Goal: Task Accomplishment & Management: Complete application form

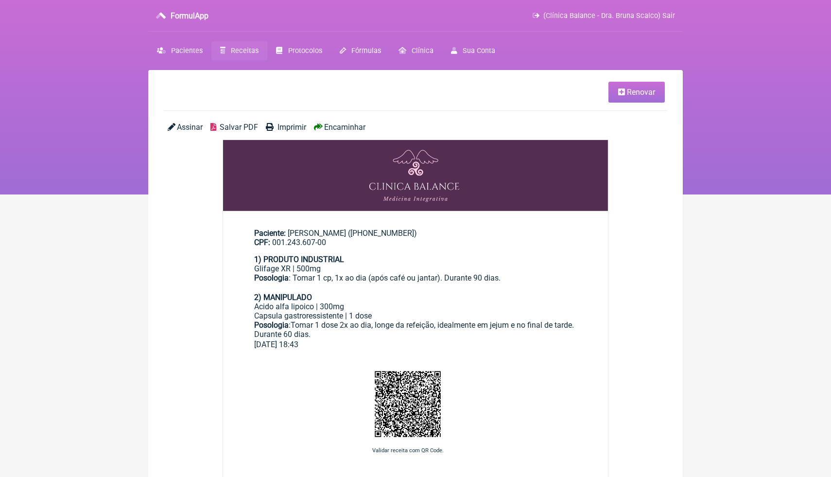
click at [459, 137] on div "Assinar Salvar PDF Imprimir Encaminhar" at bounding box center [415, 130] width 503 height 17
click at [719, 98] on nav "FormulApp (Clínica Balance - Dra. Bruna Scalco) Sair Pacientes Receitas Protoco…" at bounding box center [415, 97] width 831 height 194
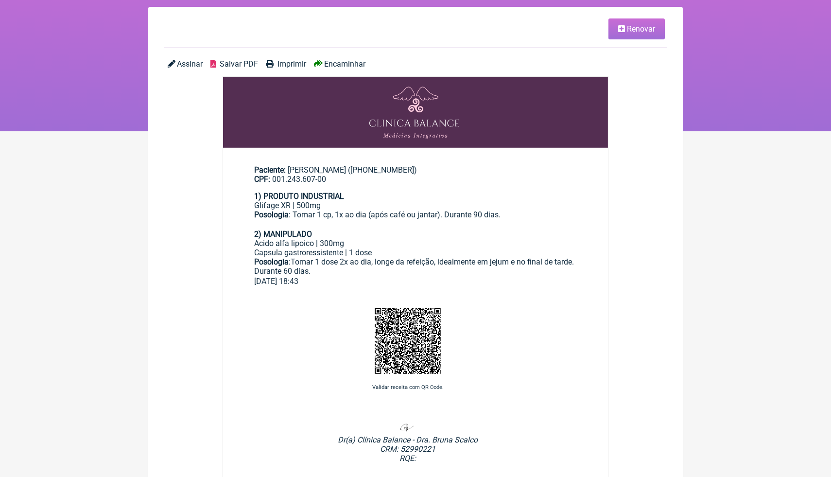
scroll to position [78, 0]
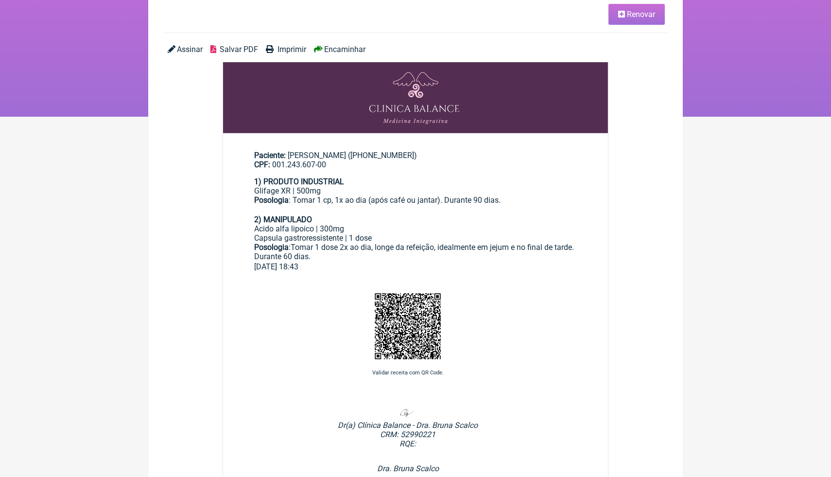
click at [743, 89] on nav "FormulApp (Clínica Balance - Dra. Bruna Scalco) Sair Pacientes Receitas Protoco…" at bounding box center [415, 19] width 831 height 194
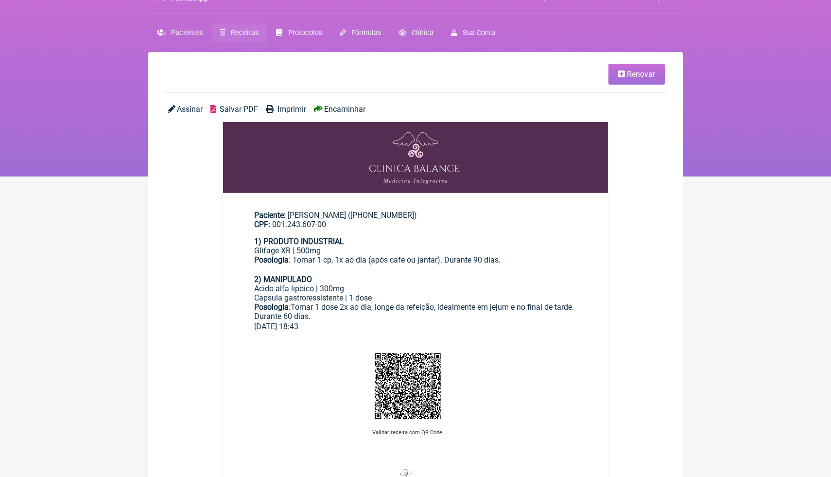
scroll to position [0, 0]
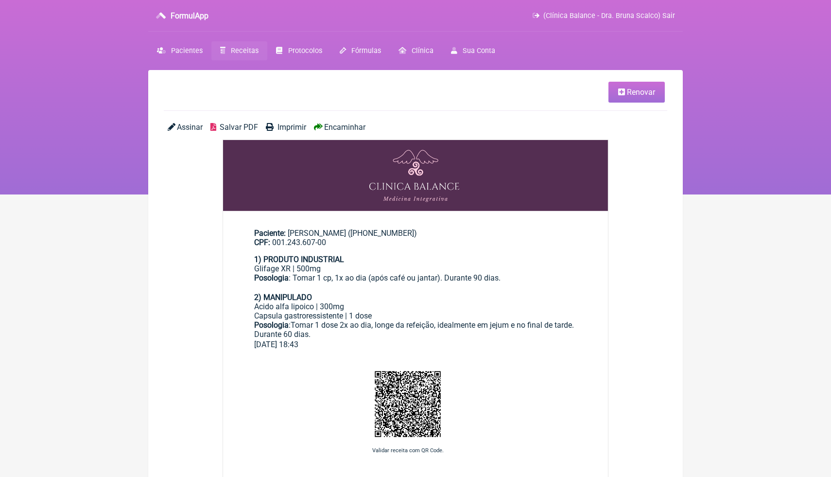
click at [530, 202] on img at bounding box center [415, 175] width 385 height 71
click at [235, 51] on span "Receitas" at bounding box center [245, 51] width 28 height 8
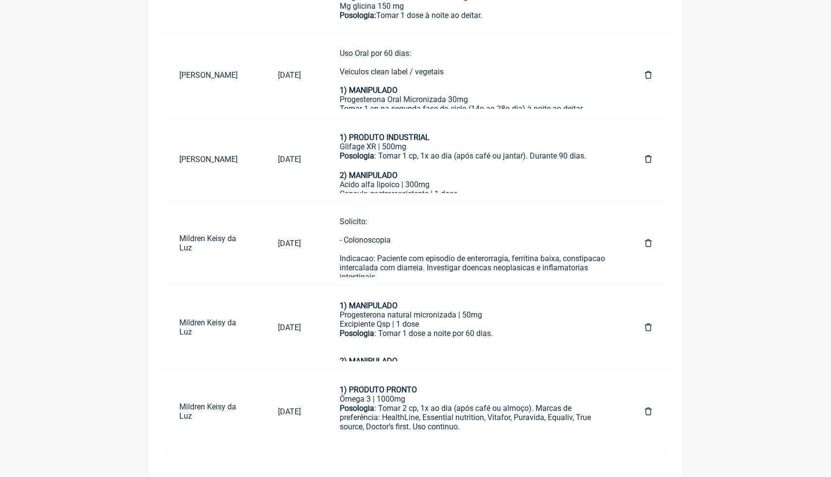
scroll to position [412, 0]
drag, startPoint x: 703, startPoint y: 128, endPoint x: 704, endPoint y: 120, distance: 8.3
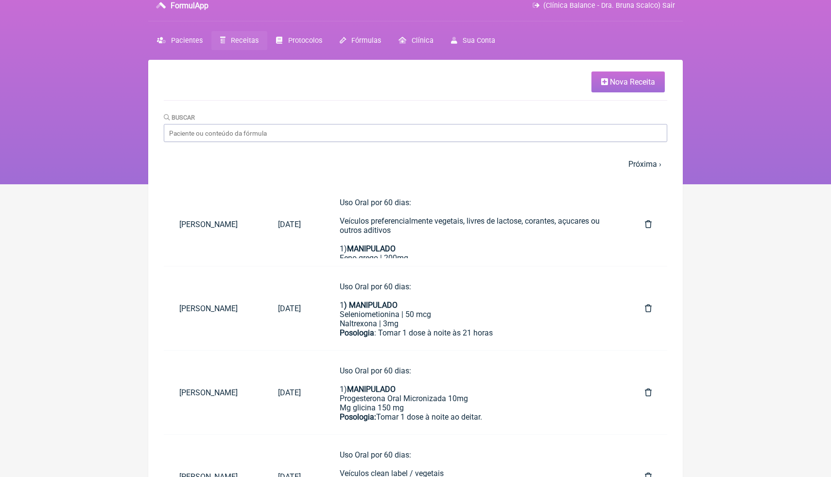
scroll to position [0, 0]
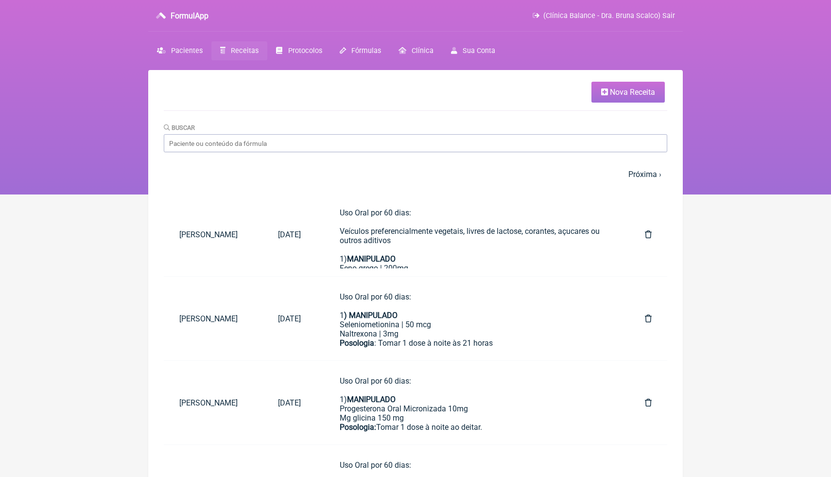
click at [617, 93] on span "Nova Receita" at bounding box center [632, 91] width 45 height 9
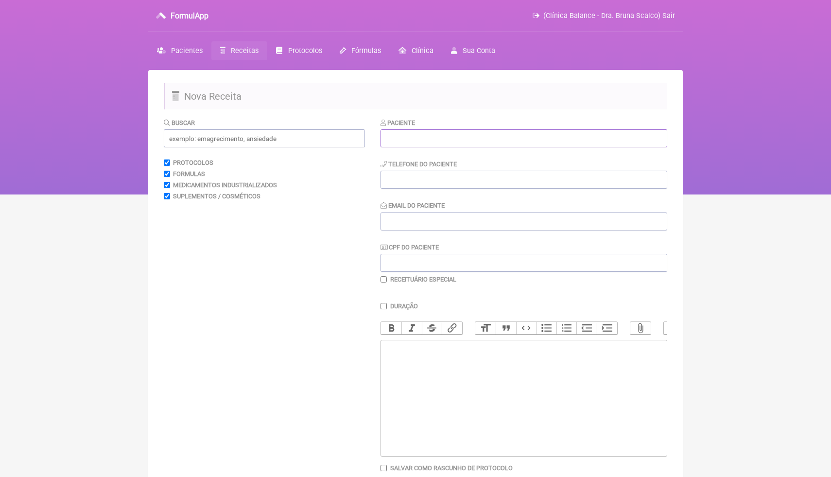
click at [521, 143] on input "text" at bounding box center [523, 138] width 287 height 18
type input "r"
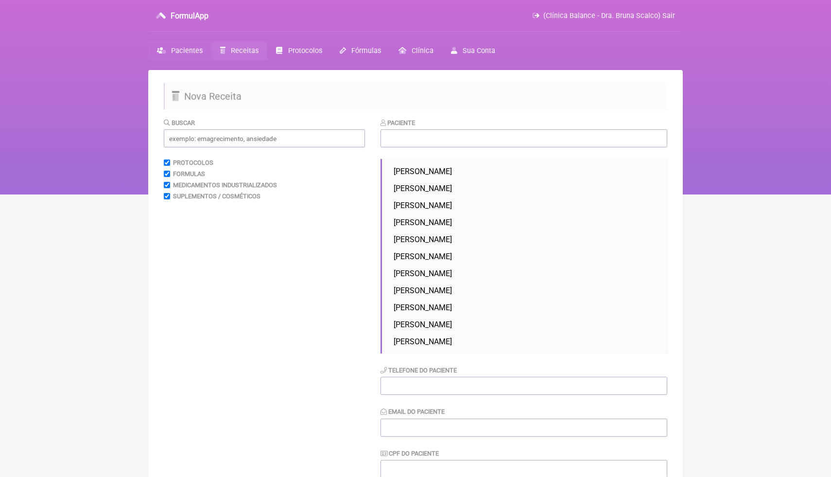
click at [176, 52] on span "Pacientes" at bounding box center [187, 51] width 32 height 8
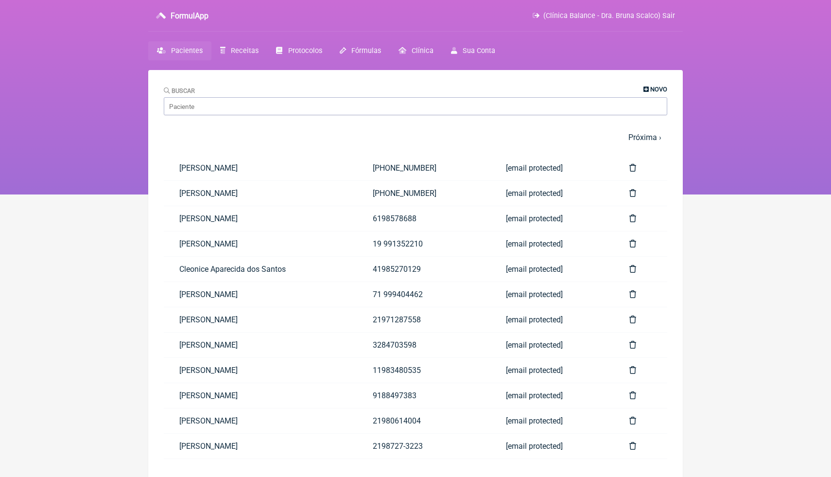
click at [650, 90] on span "Novo" at bounding box center [658, 89] width 17 height 7
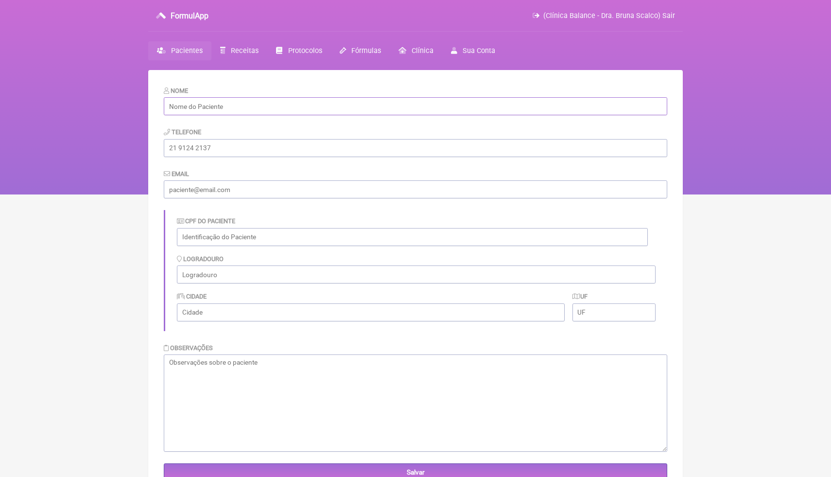
click at [332, 112] on input "text" at bounding box center [415, 106] width 503 height 18
click at [310, 108] on input "text" at bounding box center [415, 106] width 503 height 18
paste input "[PERSON_NAME] da Paixão"
type input "[PERSON_NAME] da Paixão"
click at [718, 125] on nav "FormulApp (Clínica Balance - Dra. Bruna Scalco) Sair Pacientes Receitas Protoco…" at bounding box center [415, 97] width 831 height 194
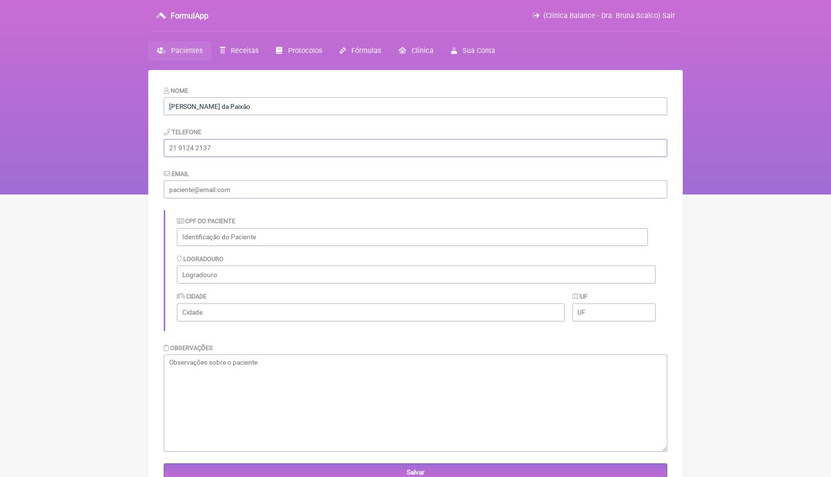
click at [500, 145] on input "tel" at bounding box center [415, 148] width 503 height 18
click at [295, 187] on input "email" at bounding box center [415, 189] width 503 height 18
paste input "046.312.396-46"
type input "046.312.396-46"
click at [725, 190] on nav "FormulApp (Clínica Balance - Dra. Bruna Scalco) Sair Pacientes Receitas Protoco…" at bounding box center [415, 97] width 831 height 194
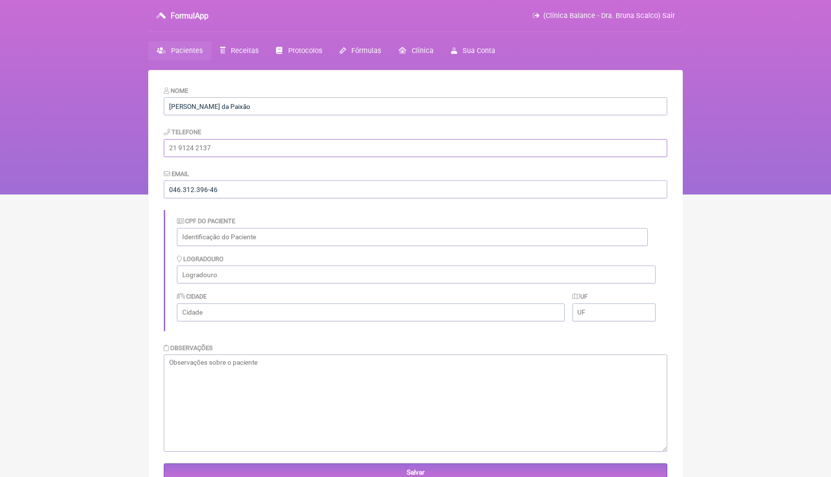
click at [320, 154] on input "tel" at bounding box center [415, 148] width 503 height 18
paste input "5083607299"
type input "5083607299"
click at [783, 151] on nav "FormulApp (Clínica Balance - Dra. Bruna Scalco) Sair Pacientes Receitas Protoco…" at bounding box center [415, 97] width 831 height 194
click at [282, 239] on input "text" at bounding box center [412, 237] width 471 height 18
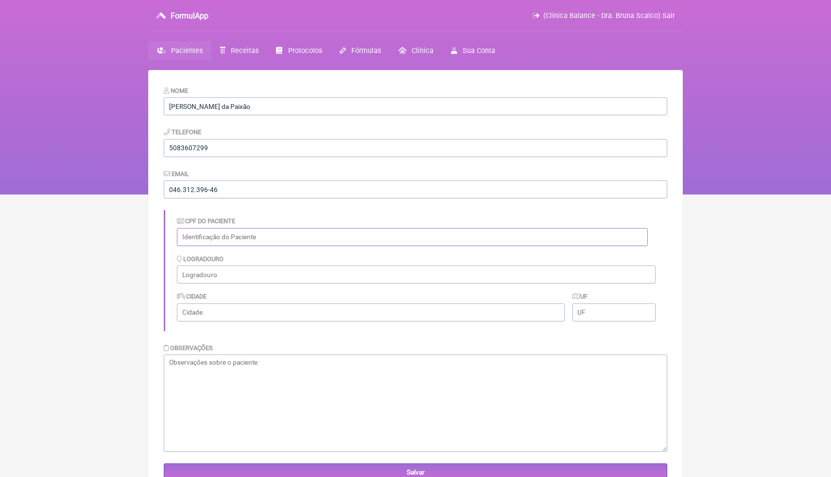
paste input "046.312.396-46"
type input "046.312.396-46"
click at [403, 217] on div "CPF do Paciente 046.312.396-46" at bounding box center [412, 231] width 471 height 30
click at [297, 407] on textarea at bounding box center [415, 402] width 503 height 97
click at [750, 194] on html "FormulApp (Clínica Balance - Dra. Bruna Scalco) Sair Pacientes Receitas Protoco…" at bounding box center [415, 97] width 831 height 194
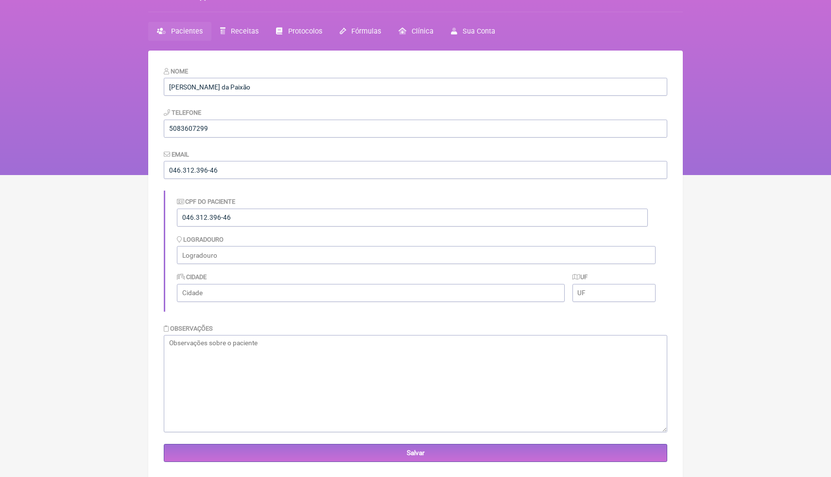
scroll to position [39, 0]
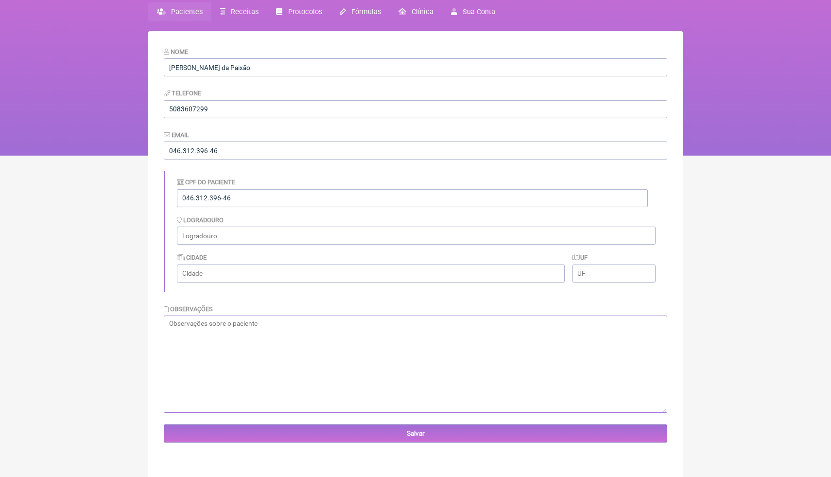
click at [465, 358] on textarea at bounding box center [415, 363] width 503 height 97
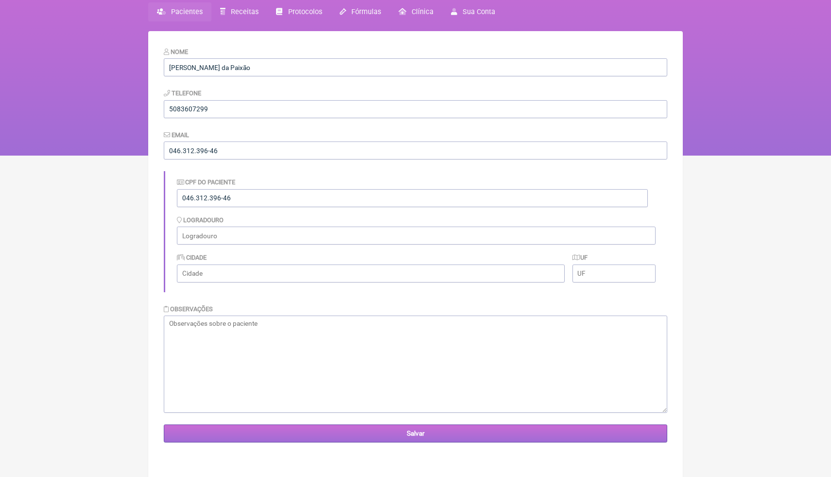
click at [425, 434] on input "Salvar" at bounding box center [415, 433] width 503 height 18
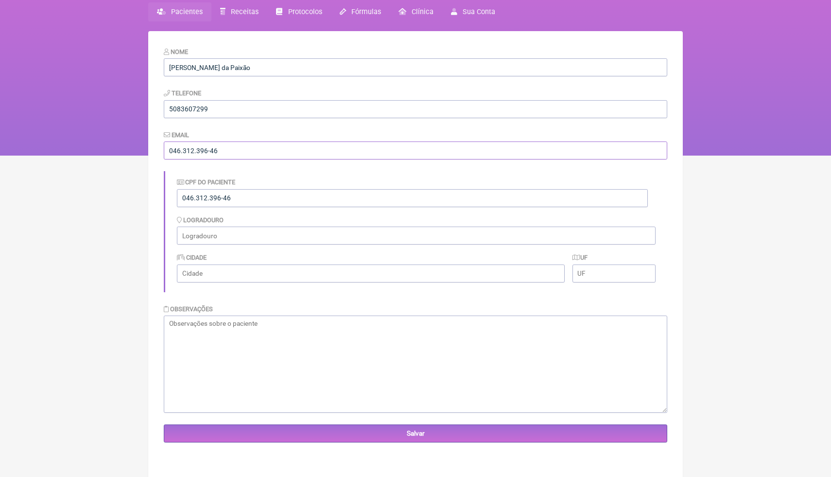
drag, startPoint x: 230, startPoint y: 152, endPoint x: 150, endPoint y: 152, distance: 80.7
click at [150, 153] on main "Nome Rozilene Lopes da Paixão Telefone 5083607299 Email 046.312.396-46 CPF do P…" at bounding box center [415, 269] width 535 height 477
paste input "[EMAIL_ADDRESS][DOMAIN_NAME]"
type input "[EMAIL_ADDRESS][DOMAIN_NAME]"
click at [422, 130] on div "Email rozzecleaningsolution@gmail.com" at bounding box center [415, 145] width 503 height 30
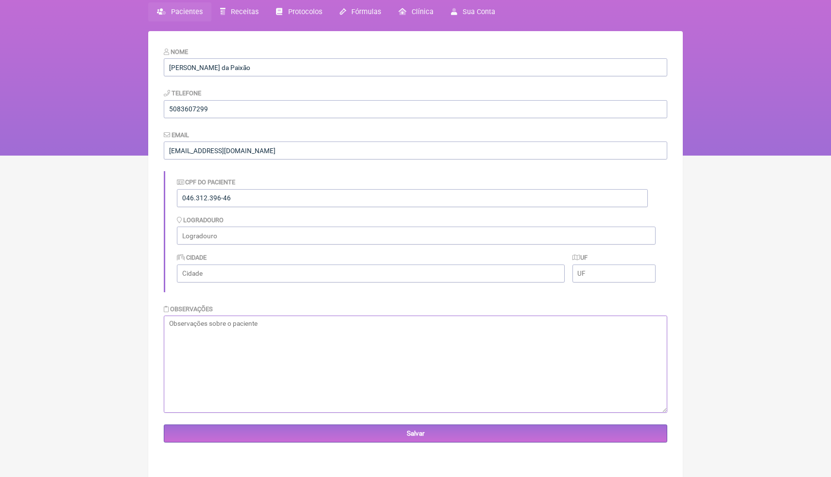
click at [295, 341] on textarea at bounding box center [415, 363] width 503 height 97
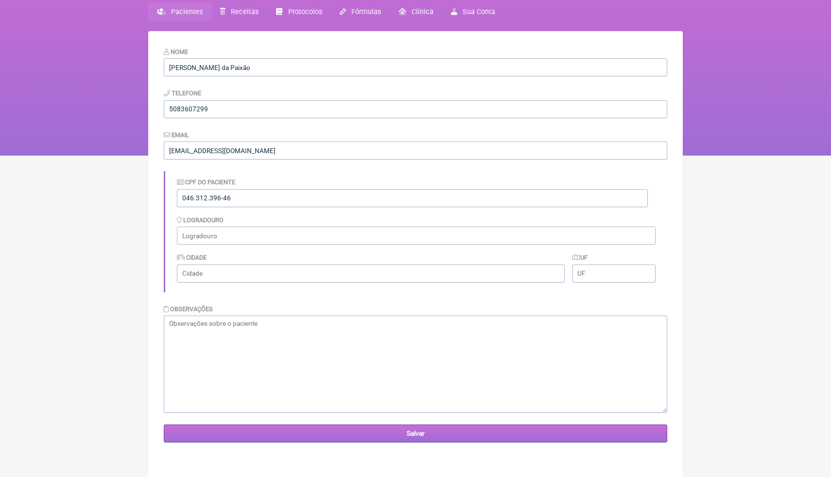
click at [261, 432] on input "Salvar" at bounding box center [415, 433] width 503 height 18
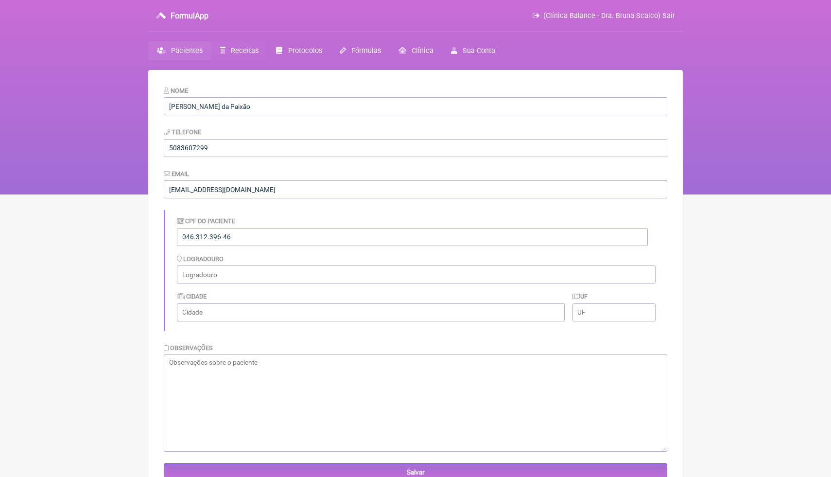
click at [248, 52] on span "Receitas" at bounding box center [245, 51] width 28 height 8
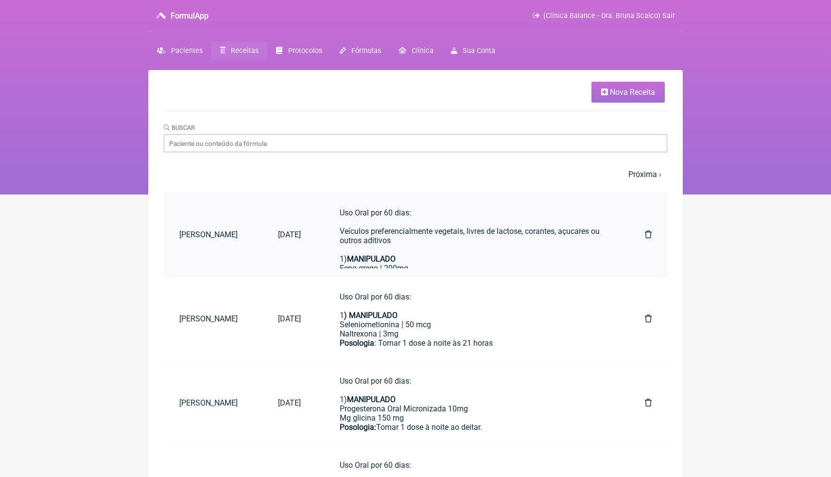
click at [467, 225] on div "Uso Oral por 60 dias: Veículos preferencialmente vegetais, livres de lactose, c…" at bounding box center [473, 235] width 266 height 55
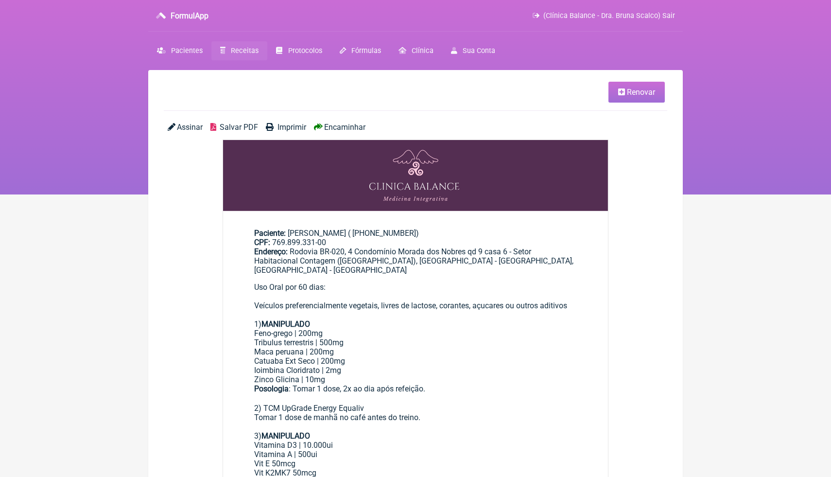
click at [377, 347] on div "Maca peruana | 200mg Catuaba Ext Seco | 200mg" at bounding box center [415, 356] width 323 height 18
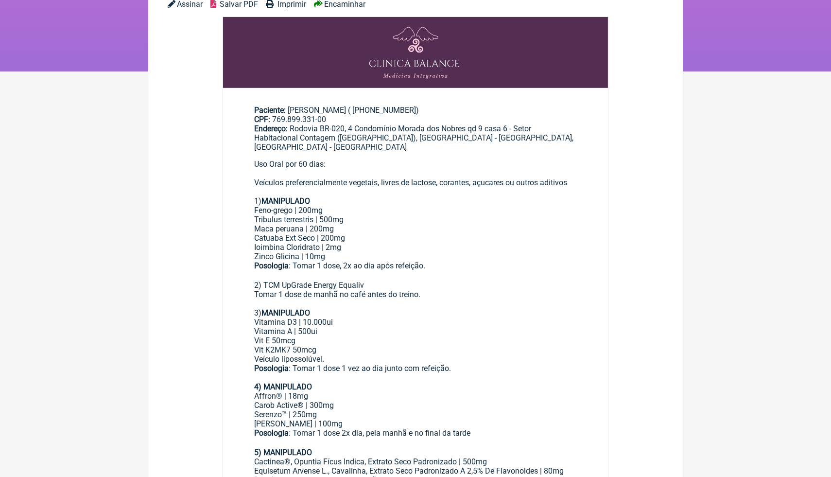
scroll to position [117, 0]
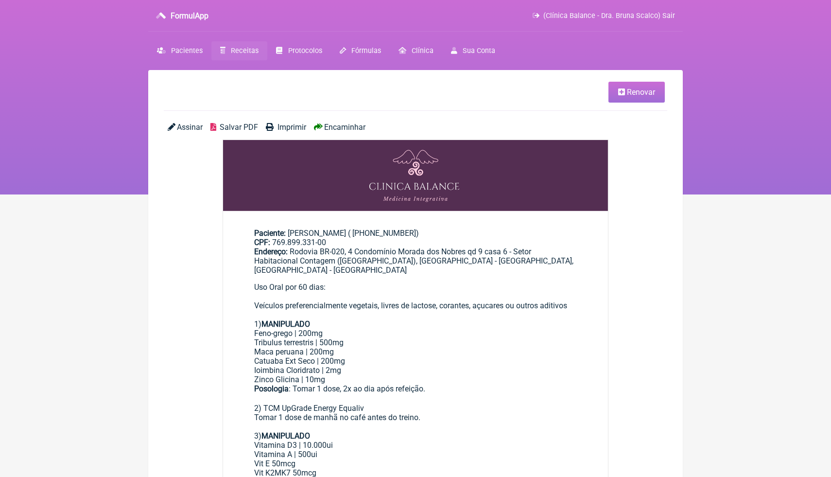
click at [243, 51] on span "Receitas" at bounding box center [245, 51] width 28 height 8
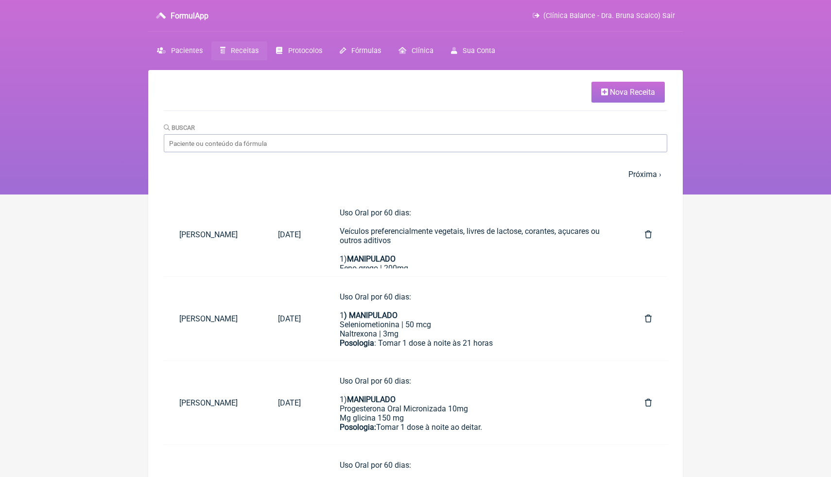
click at [618, 90] on span "Nova Receita" at bounding box center [632, 91] width 45 height 9
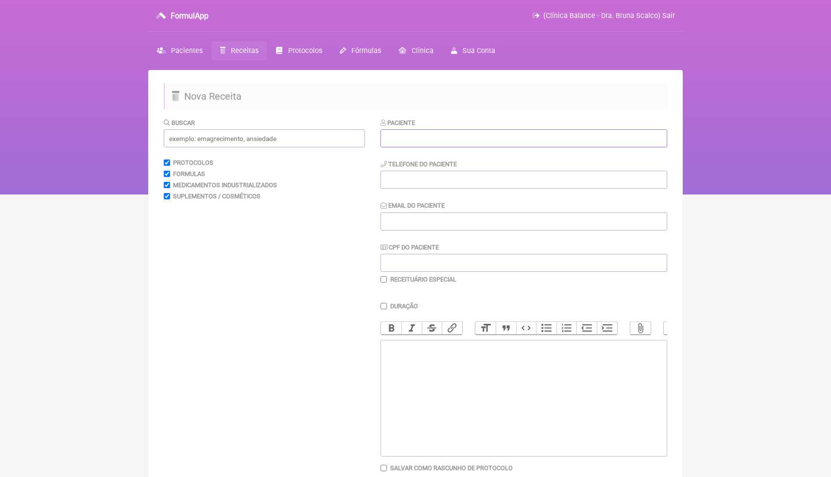
click at [444, 139] on input "text" at bounding box center [523, 138] width 287 height 18
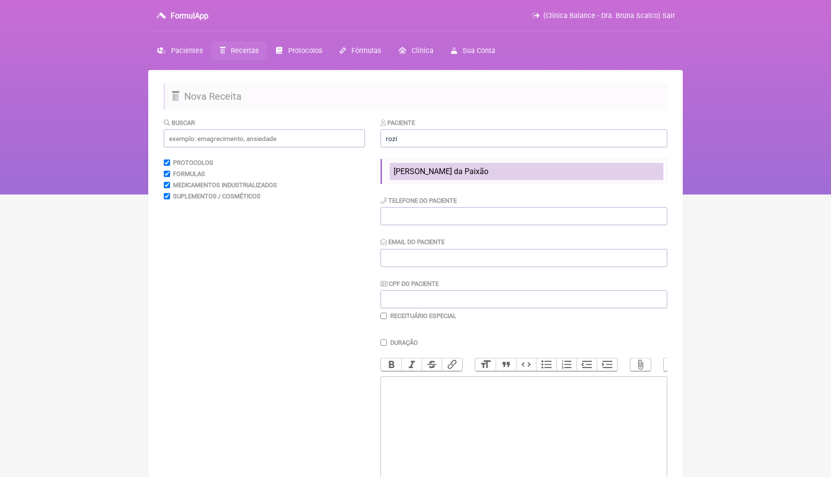
click at [471, 173] on span "[PERSON_NAME] da Paixão" at bounding box center [441, 171] width 95 height 9
type input "[PERSON_NAME] da Paixão"
type input "5083607299"
type input "[EMAIL_ADDRESS][DOMAIN_NAME]"
type input "046.312.396-46"
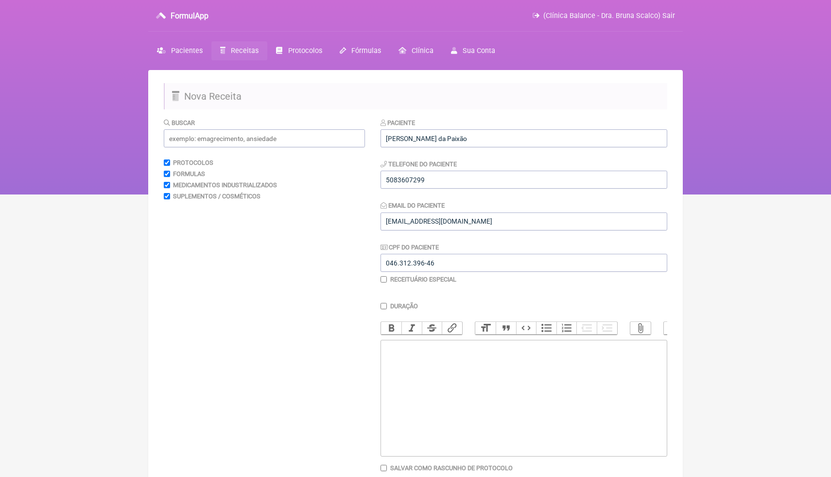
click at [430, 360] on trix-editor at bounding box center [523, 398] width 287 height 117
click at [283, 138] on input "text" at bounding box center [264, 138] width 201 height 18
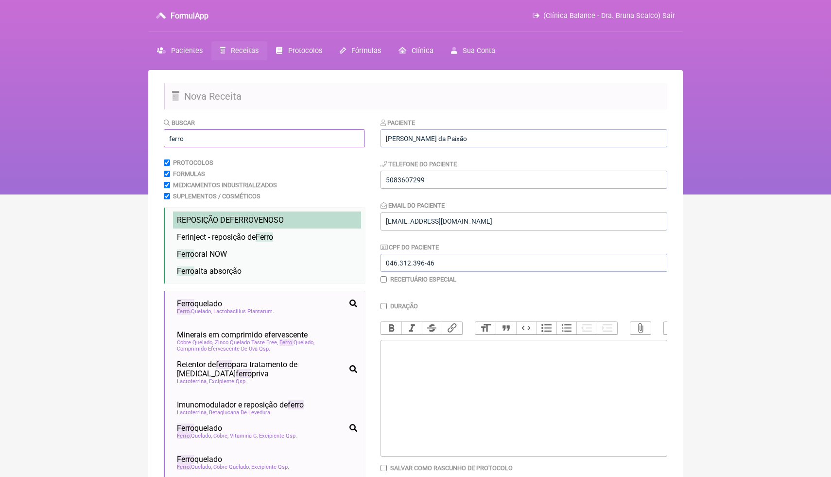
type input "ferro"
click at [242, 219] on span "FERRO" at bounding box center [242, 219] width 24 height 9
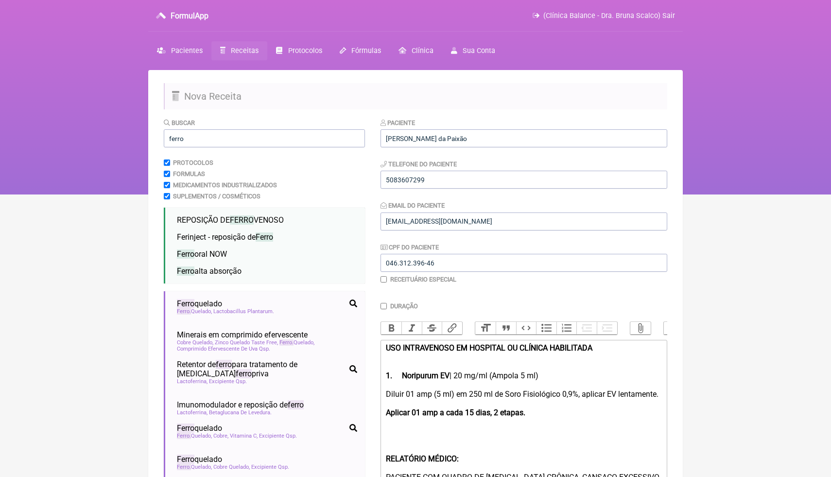
click at [491, 372] on div "USO INTRAVENOSO EM HOSPITAL OU CLÍNICA HABILITADA 1. Noripurum EV | 20 mg/ml (A…" at bounding box center [524, 361] width 276 height 37
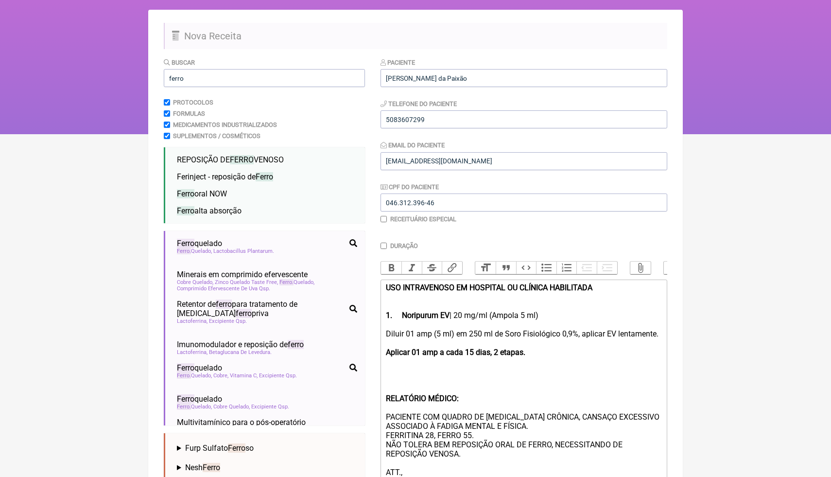
scroll to position [79, 0]
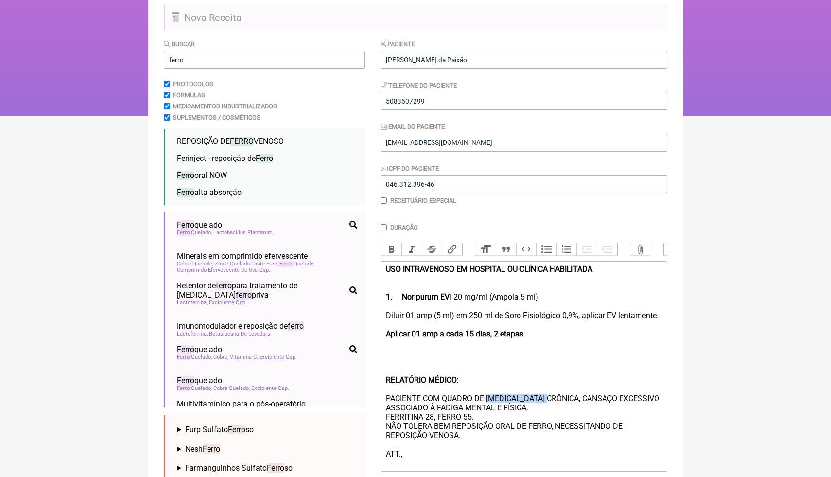
drag, startPoint x: 558, startPoint y: 409, endPoint x: 493, endPoint y: 407, distance: 65.6
click at [492, 407] on div "Diluir 01 amp (5 ml) em 250 ml de Soro Fisiológico 0,9%, aplicar EV lentamente.…" at bounding box center [524, 389] width 276 height 157
click at [434, 425] on div "Diluir 01 amp (5 ml) em 250 ml de Soro Fisiológico 0,9%, aplicar EV lentamente.…" at bounding box center [524, 389] width 276 height 157
click at [472, 426] on div "Diluir 01 amp (5 ml) em 250 ml de Soro Fisiológico 0,9%, aplicar EV lentamente.…" at bounding box center [524, 389] width 276 height 157
click at [497, 373] on div "Diluir 01 amp (5 ml) em 250 ml de Soro Fisiológico 0,9%, aplicar EV lentamente.…" at bounding box center [524, 389] width 276 height 157
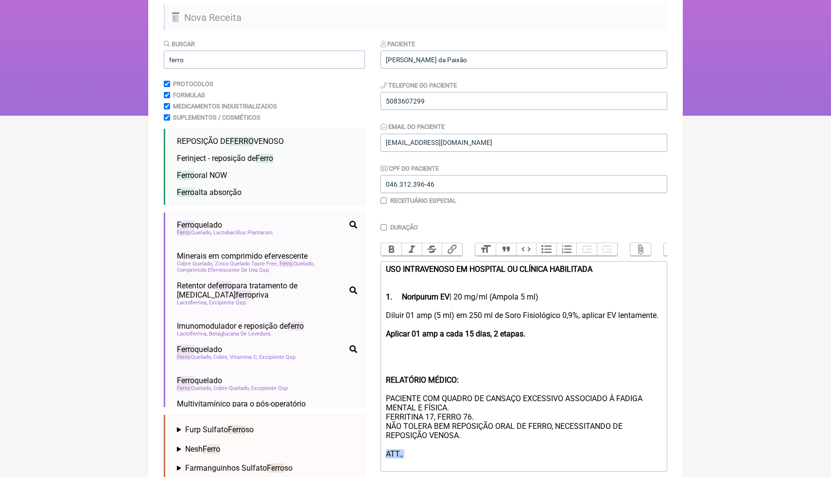
click at [426, 467] on div "Diluir 01 amp (5 ml) em 250 ml de Soro Fisiológico 0,9%, aplicar EV lentamente.…" at bounding box center [524, 389] width 276 height 157
type trix-editor "<div><strong>USO INTRAVENOSO EM HOSPITAL OU CLÍNICA HABILITADA <br><br><br>1.</…"
click at [489, 405] on div "Diluir 01 amp (5 ml) em 250 ml de Soro Fisiológico 0,9%, aplicar EV lentamente.…" at bounding box center [524, 385] width 276 height 148
click at [712, 116] on html "FormulApp (Clínica Balance - Dra. Bruna Scalco) Sair Pacientes Receitas Protoco…" at bounding box center [415, 18] width 831 height 194
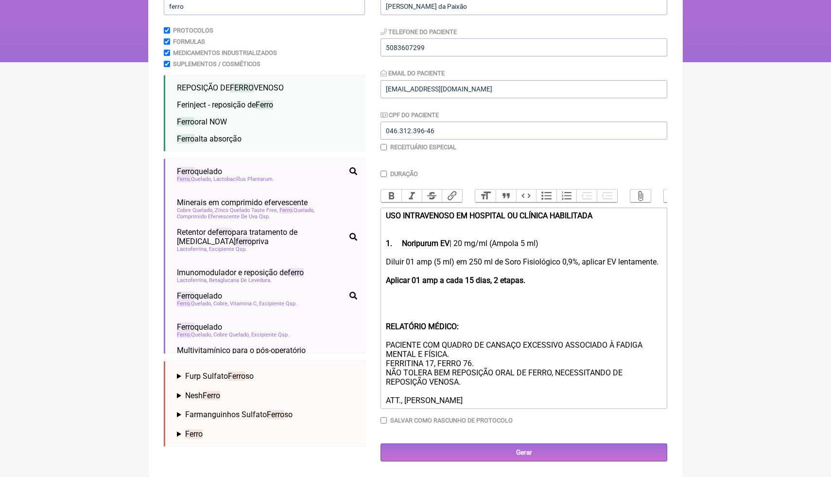
scroll to position [141, 0]
click at [547, 449] on input "Gerar" at bounding box center [523, 452] width 287 height 18
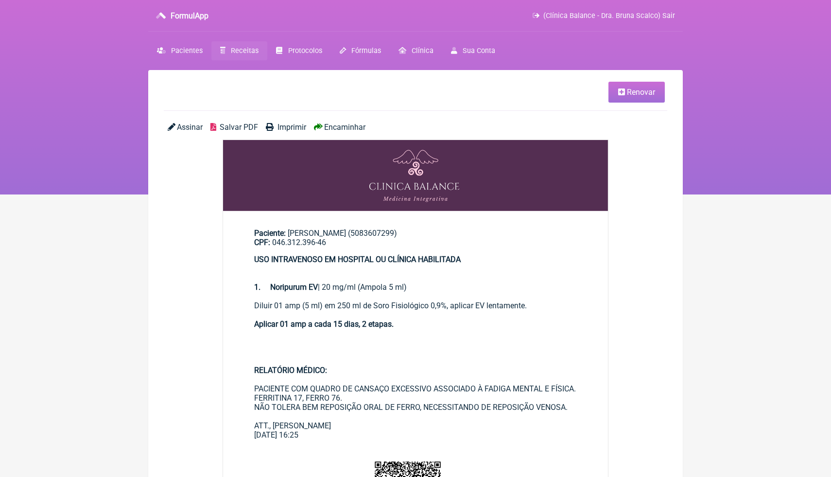
click at [235, 127] on span "Salvar PDF" at bounding box center [239, 126] width 38 height 9
click at [246, 54] on span "Receitas" at bounding box center [245, 51] width 28 height 8
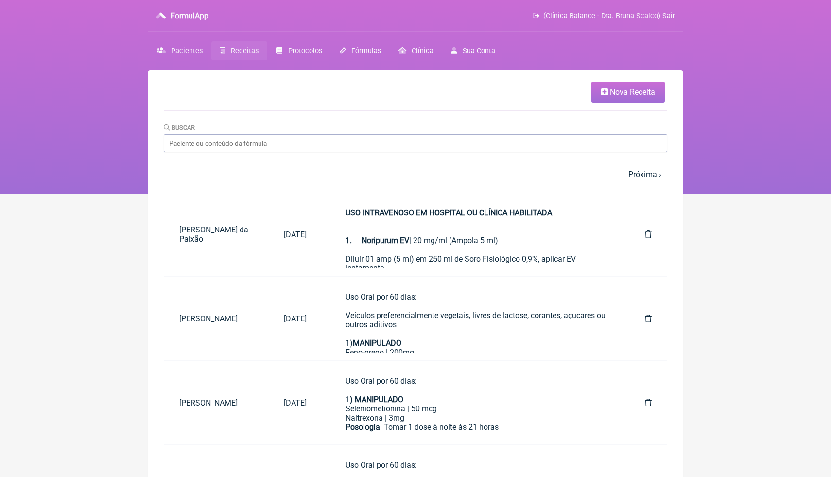
click at [607, 93] on link "Nova Receita" at bounding box center [627, 92] width 73 height 21
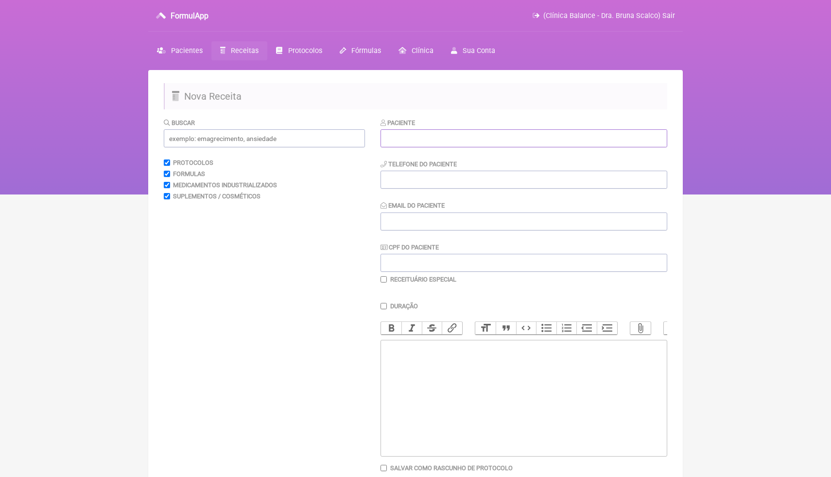
click at [511, 138] on input "text" at bounding box center [523, 138] width 287 height 18
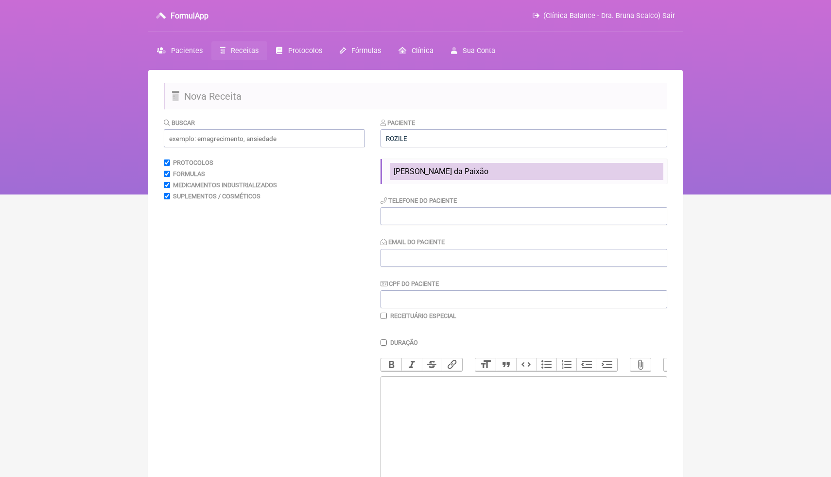
click at [522, 170] on li "[PERSON_NAME] da Paixão" at bounding box center [527, 171] width 274 height 17
type input "[PERSON_NAME] da Paixão"
type input "5083607299"
type input "[EMAIL_ADDRESS][DOMAIN_NAME]"
type input "046.312.396-46"
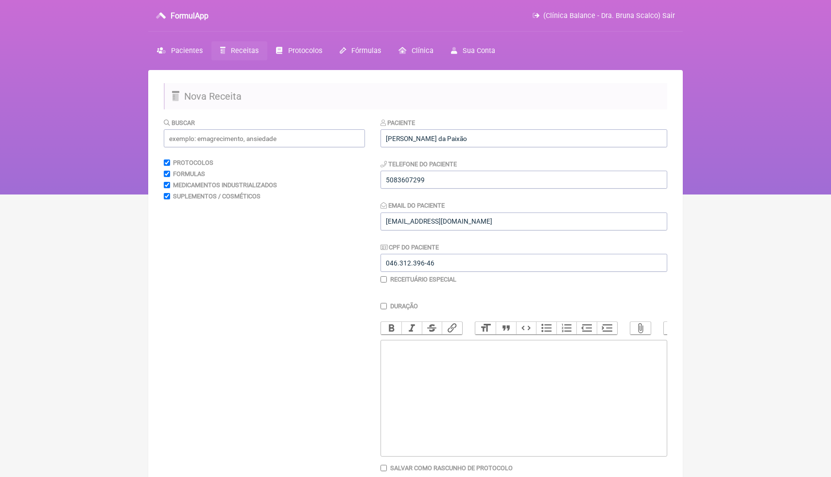
click at [713, 194] on html "FormulApp (Clínica Balance - Dra. Bruna Scalco) Sair [GEOGRAPHIC_DATA] Receitas…" at bounding box center [415, 97] width 831 height 194
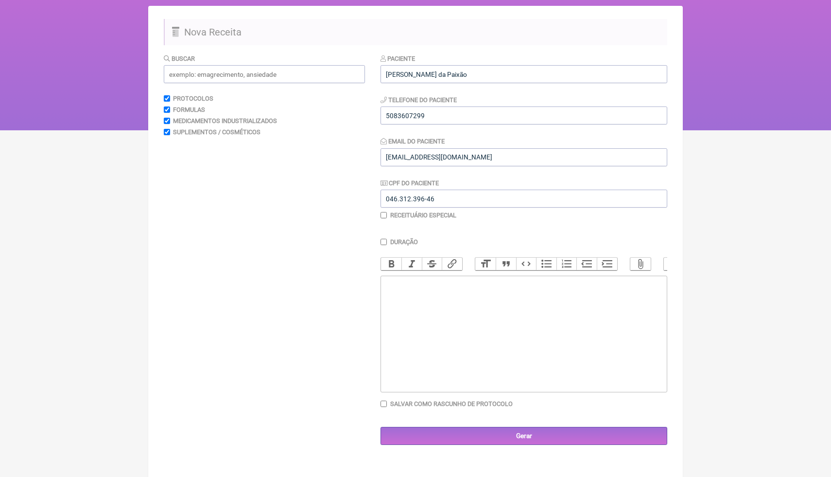
scroll to position [70, 0]
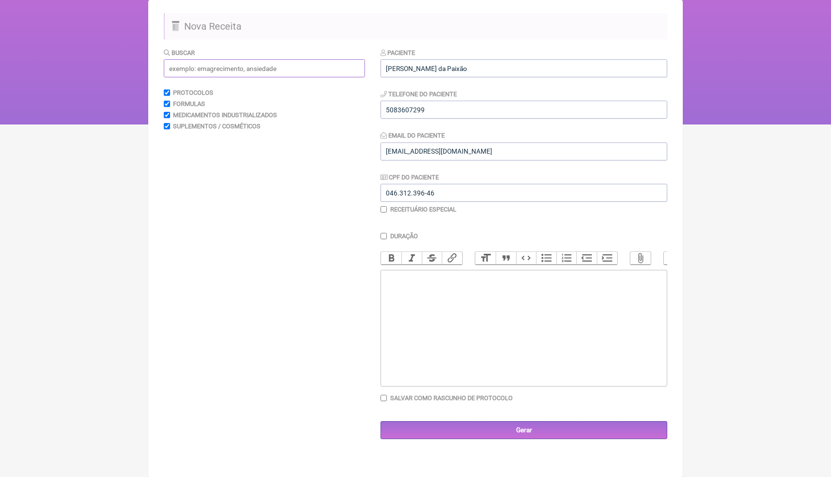
click at [345, 70] on input "text" at bounding box center [264, 68] width 201 height 18
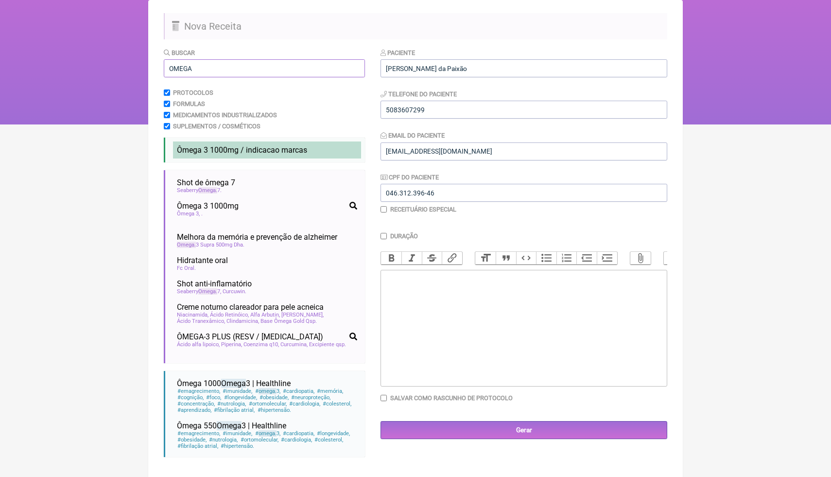
type input "OMEGA"
click at [243, 155] on li "Ômega 3 1000mg / indicacao marcas" at bounding box center [267, 149] width 188 height 17
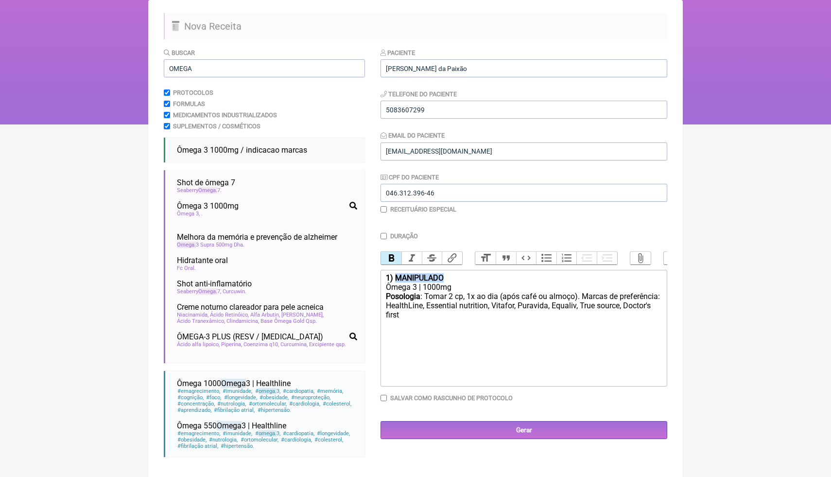
drag, startPoint x: 451, startPoint y: 276, endPoint x: 396, endPoint y: 277, distance: 54.9
click at [396, 277] on div "1) MANIPULADO" at bounding box center [524, 277] width 276 height 9
click at [403, 323] on div "Posologia : Tomar 2 cp, 1x ao dia (após café ou almoço). Marcas de preferência:…" at bounding box center [524, 315] width 276 height 47
click at [468, 317] on div "Posologia : Tomar 2 cp, 1x ao dia (após café ou almoço). Marcas de preferência:…" at bounding box center [524, 315] width 276 height 47
type trix-editor "<div><strong>1) PRODUTO PRONTO</strong></div><div>Ômega 3 | 1000mg</div><div><s…"
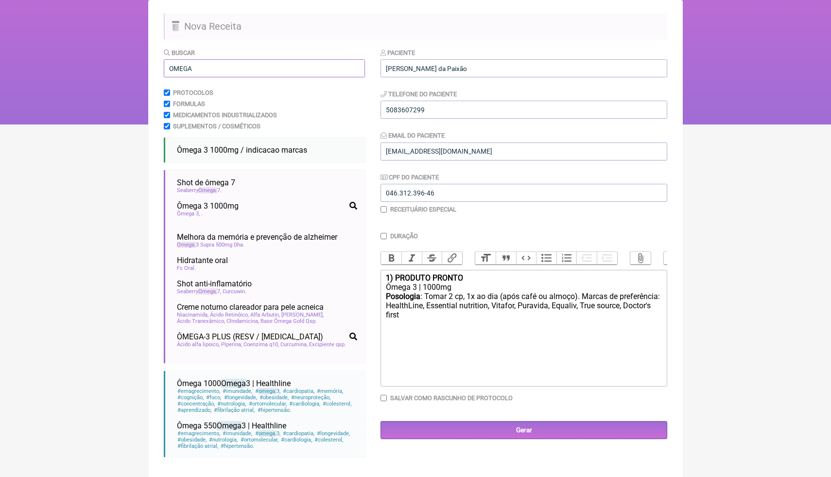
drag, startPoint x: 239, startPoint y: 74, endPoint x: 167, endPoint y: 70, distance: 72.5
click at [166, 69] on input "OMEGA" at bounding box center [264, 68] width 201 height 18
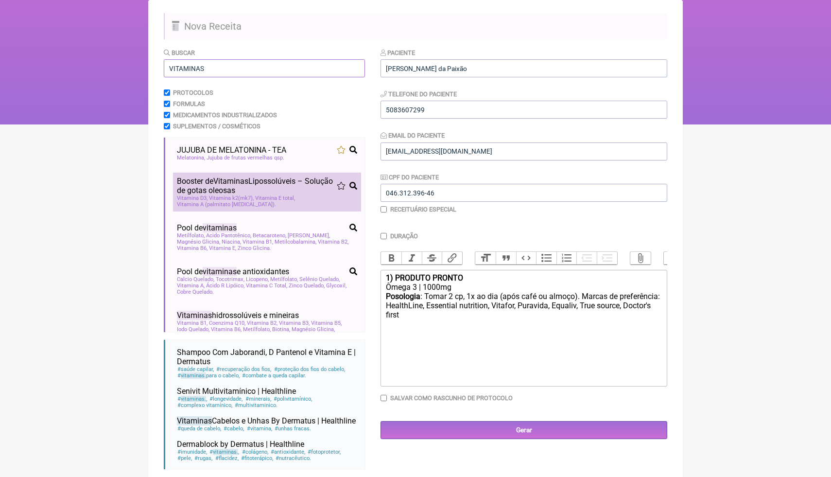
type input "VITAMINAS"
click at [238, 189] on span "Booster de Vitaminas Lipossolúveis – Solução de gotas oleosas" at bounding box center [257, 185] width 160 height 18
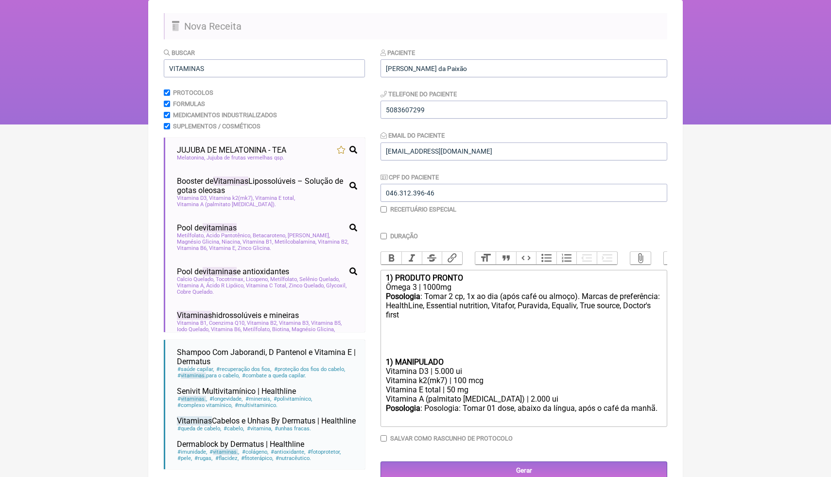
click at [389, 348] on div "Posologia : Tomar 2 cp, 1x ao dia (após café ou almoço). Marcas de preferência:…" at bounding box center [524, 325] width 276 height 66
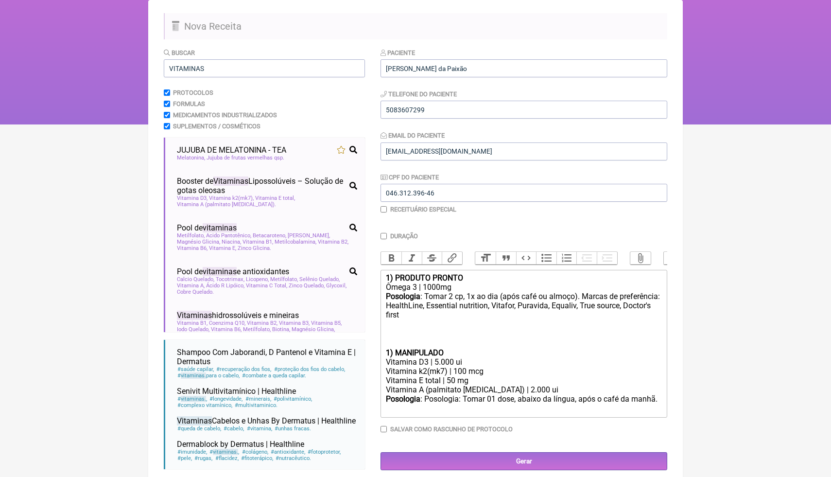
click at [392, 349] on strong "1) MANIPULADO" at bounding box center [415, 352] width 58 height 9
click at [390, 350] on strong "1) MANIPULADO" at bounding box center [415, 352] width 58 height 9
drag, startPoint x: 469, startPoint y: 360, endPoint x: 464, endPoint y: 357, distance: 5.4
click at [464, 357] on div "Vitamina D3 | 5.000 ui" at bounding box center [524, 361] width 276 height 9
click at [485, 355] on div "2) MANIPULADO" at bounding box center [524, 352] width 276 height 9
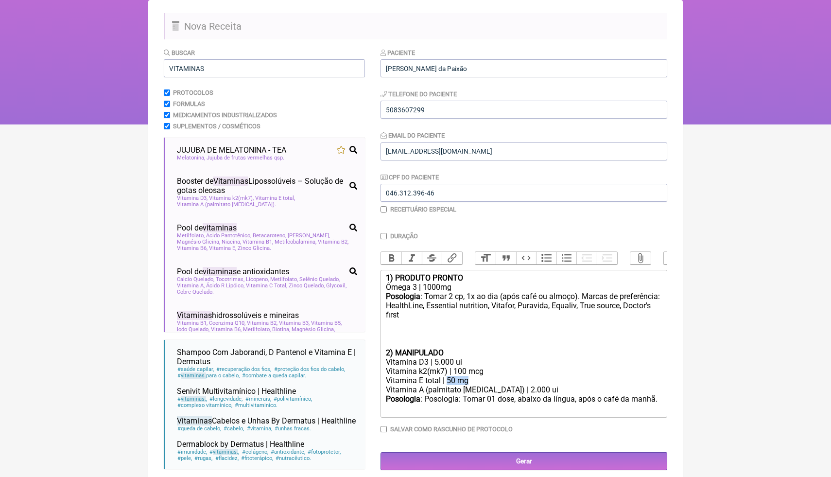
drag, startPoint x: 469, startPoint y: 379, endPoint x: 447, endPoint y: 379, distance: 22.4
click at [447, 379] on div "Vitamina E total | 50 mg" at bounding box center [524, 380] width 276 height 9
drag, startPoint x: 524, startPoint y: 389, endPoint x: 517, endPoint y: 389, distance: 6.8
click at [517, 390] on div "Vitamina A (palmitato [MEDICAL_DATA]) | 2.000 ui" at bounding box center [524, 389] width 276 height 9
click at [478, 315] on div "Posologia : Tomar 2 cp, 1x ao dia (após café ou almoço). Marcas de preferência:…" at bounding box center [524, 320] width 276 height 56
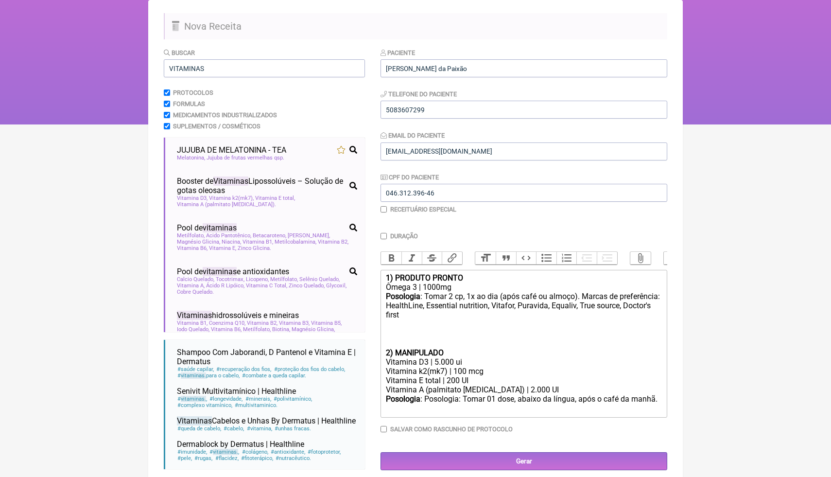
click at [459, 314] on div "Posologia : Tomar 2 cp, 1x ao dia (após café ou almoço). Marcas de preferência:…" at bounding box center [524, 320] width 276 height 56
click at [661, 399] on div "Posologia : Posologia: Tomar 01 dose, abaixo da língua, após o café da manhã. ㅤ" at bounding box center [524, 403] width 276 height 19
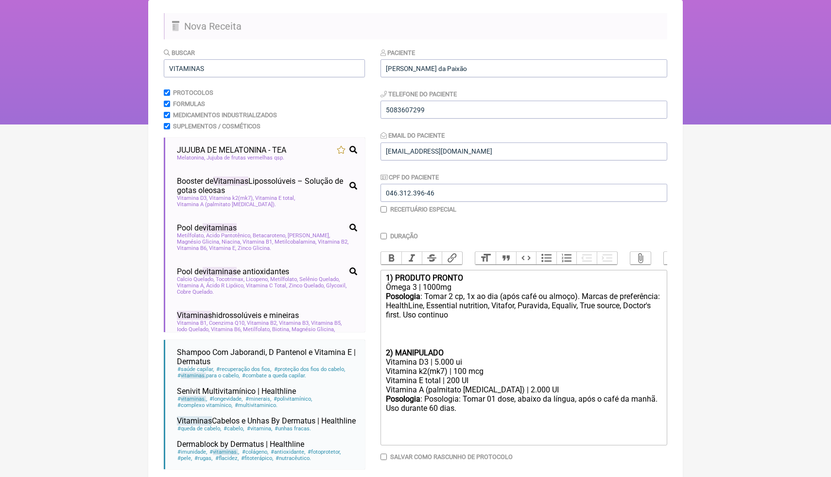
type trix-editor "<div><strong>1) PRODUTO PRONTO</strong></div><div>Ômega 3 | 1000mg</div><div><s…"
drag, startPoint x: 217, startPoint y: 67, endPoint x: 169, endPoint y: 66, distance: 48.6
click at [168, 67] on input "VITAMINAS" at bounding box center [264, 68] width 201 height 18
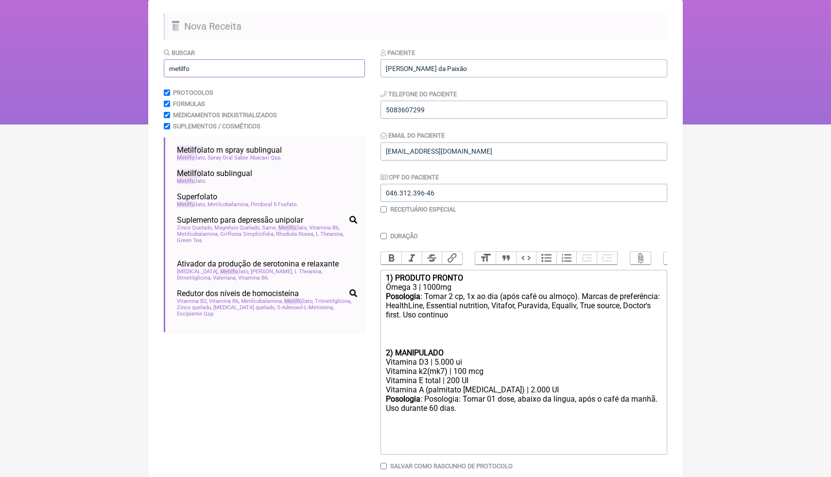
drag, startPoint x: 224, startPoint y: 68, endPoint x: 158, endPoint y: 69, distance: 65.6
click at [157, 69] on main "Nova Receita Buscar metilfo Protocolos Formulas Medicamentos Industrializados S…" at bounding box center [415, 261] width 535 height 522
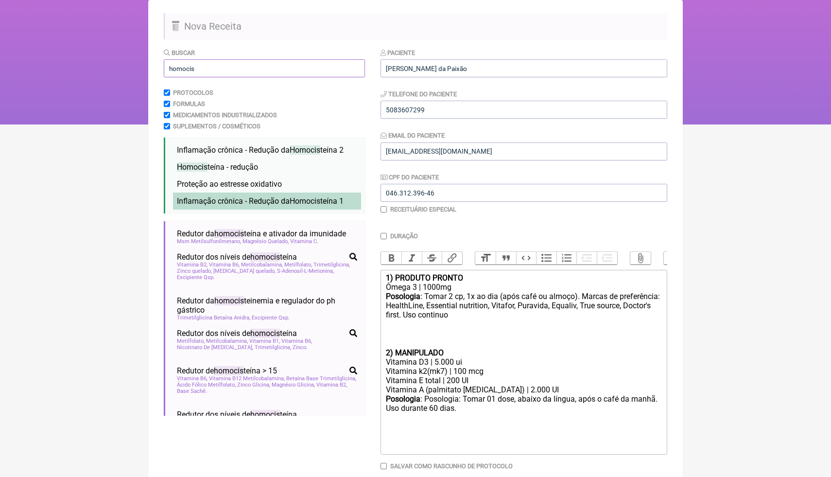
type input "homocis"
click at [232, 204] on span "Inflamação crônica - Redução da Homocis teína 1" at bounding box center [260, 200] width 167 height 9
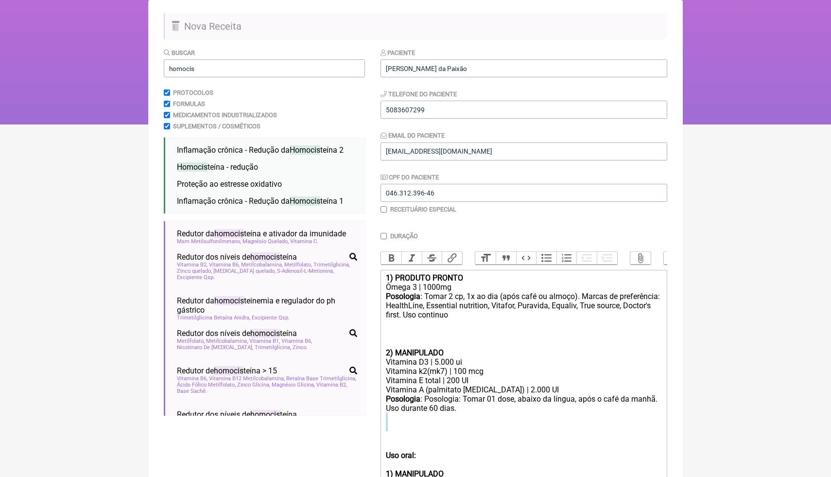
click at [401, 430] on div "Posologia : Posologia: Tomar 01 dose, abaixo da língua, após o café da manhã. U…" at bounding box center [524, 422] width 276 height 56
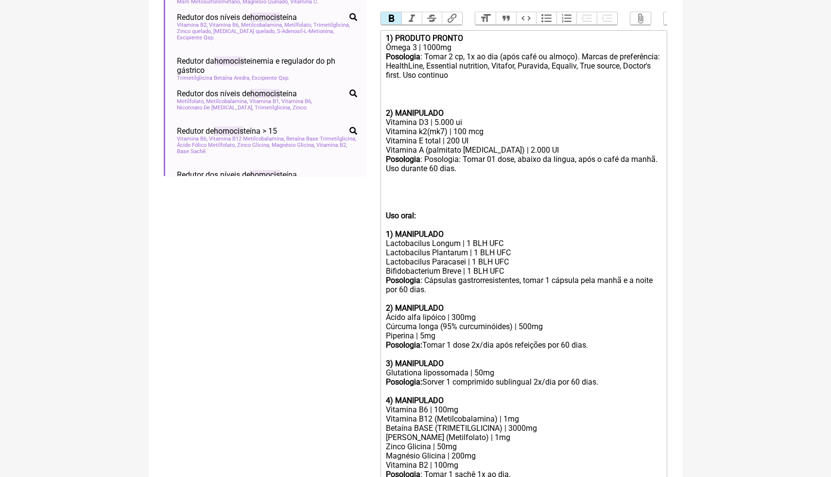
scroll to position [328, 0]
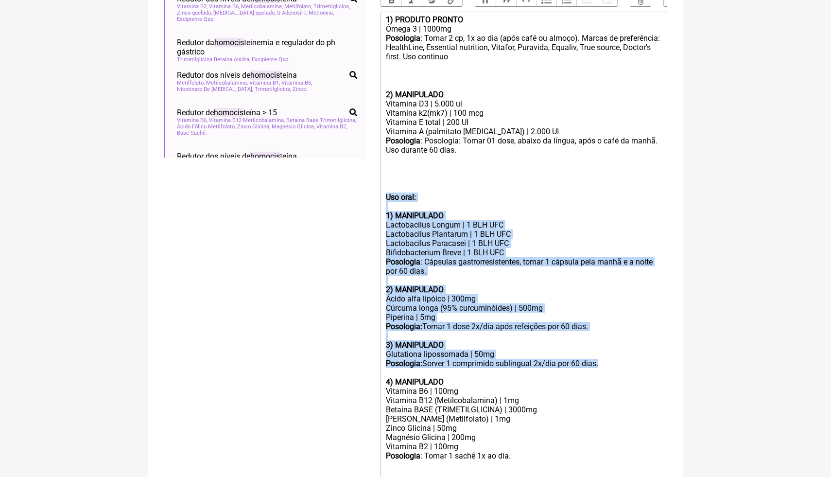
drag, startPoint x: 624, startPoint y: 365, endPoint x: 387, endPoint y: 194, distance: 292.1
click at [387, 194] on trix-editor "1) PRODUTO PRONTO Ômega 3 | 1000mg Posologia : Tomar 2 cp, 1x ao dia (após café…" at bounding box center [523, 310] width 287 height 597
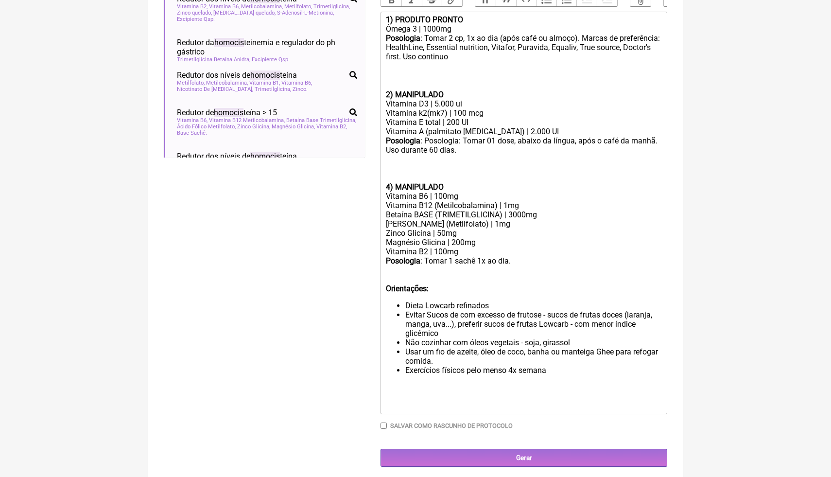
scroll to position [323, 0]
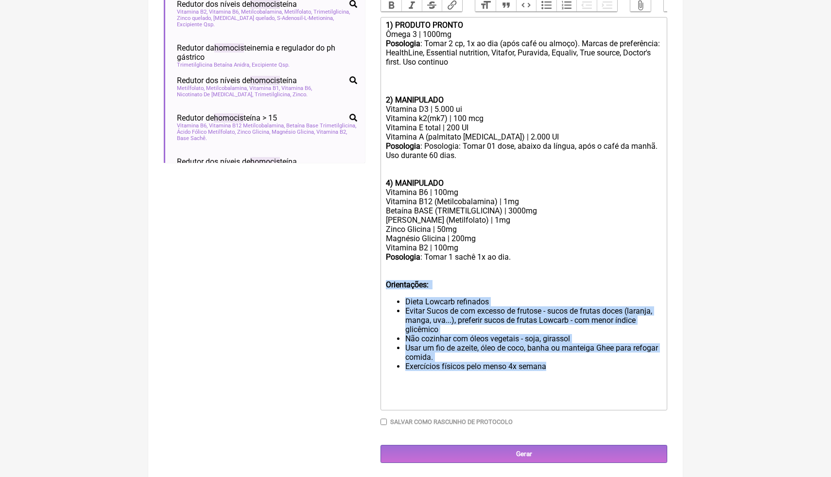
drag, startPoint x: 574, startPoint y: 372, endPoint x: 345, endPoint y: 282, distance: 246.8
click at [345, 282] on form "Buscar homocis Protocolos Formulas Medicamentos Industrializados Suplementos / …" at bounding box center [415, 129] width 503 height 668
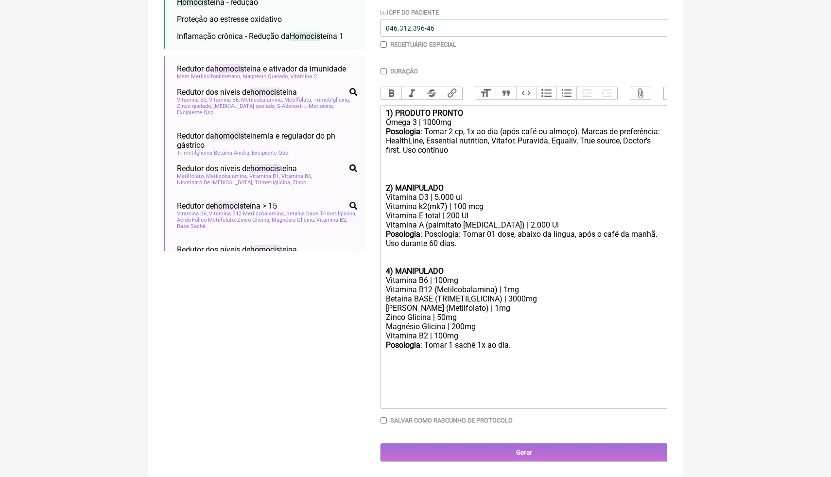
scroll to position [233, 0]
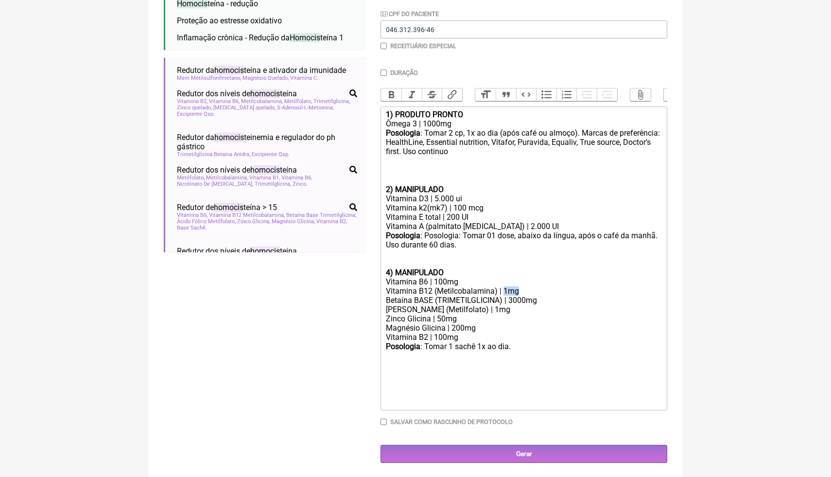
drag, startPoint x: 519, startPoint y: 291, endPoint x: 503, endPoint y: 290, distance: 15.1
click at [503, 290] on div "Vitamina B12 (Metilcobalamina) | 1mg" at bounding box center [524, 290] width 276 height 9
drag, startPoint x: 505, startPoint y: 301, endPoint x: 374, endPoint y: 298, distance: 130.8
click at [374, 298] on form "Buscar homocis Protocolos Formulas Medicamentos Industrializados Suplementos / …" at bounding box center [415, 173] width 503 height 578
click at [425, 292] on div "Vitamina B12 (Metilcobalamina) | 500mcg" at bounding box center [524, 290] width 276 height 9
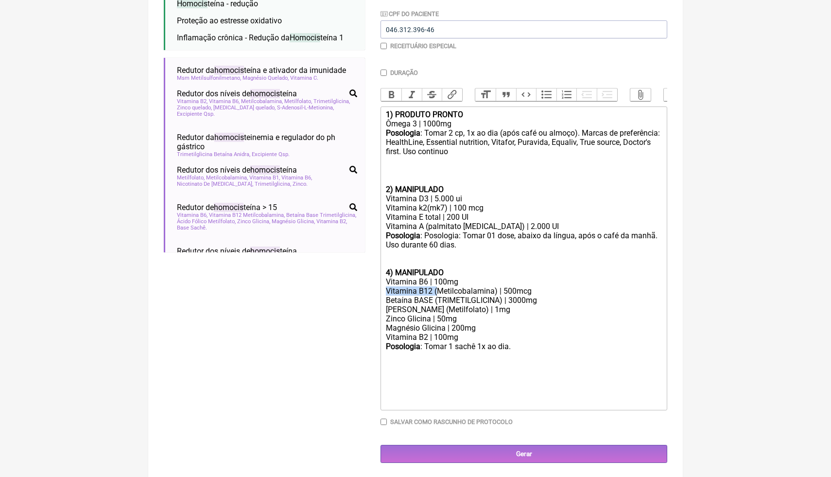
drag, startPoint x: 436, startPoint y: 292, endPoint x: 381, endPoint y: 291, distance: 54.4
click at [381, 291] on trix-editor "1) PRODUTO PRONTO Ômega 3 | 1000mg Posologia : Tomar 2 cp, 1x ao dia (após café…" at bounding box center [523, 258] width 287 height 304
click at [445, 291] on div "Metilcobalamina) | 500mcg" at bounding box center [524, 290] width 276 height 9
drag, startPoint x: 556, startPoint y: 302, endPoint x: 374, endPoint y: 299, distance: 182.7
click at [374, 299] on form "Buscar homocis Protocolos Formulas Medicamentos Industrializados Suplementos / …" at bounding box center [415, 173] width 503 height 578
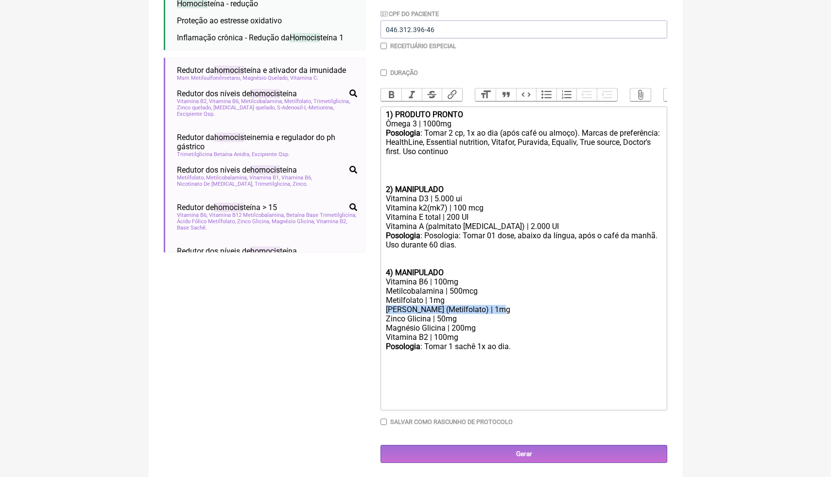
drag, startPoint x: 498, startPoint y: 311, endPoint x: 378, endPoint y: 306, distance: 119.7
click at [380, 306] on form "Buscar homocis Protocolos Formulas Medicamentos Industrializados Suplementos / …" at bounding box center [415, 173] width 503 height 578
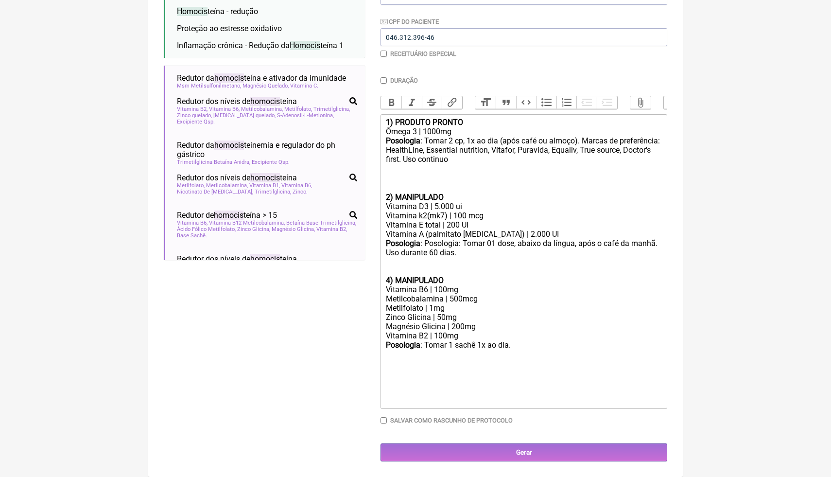
scroll to position [224, 0]
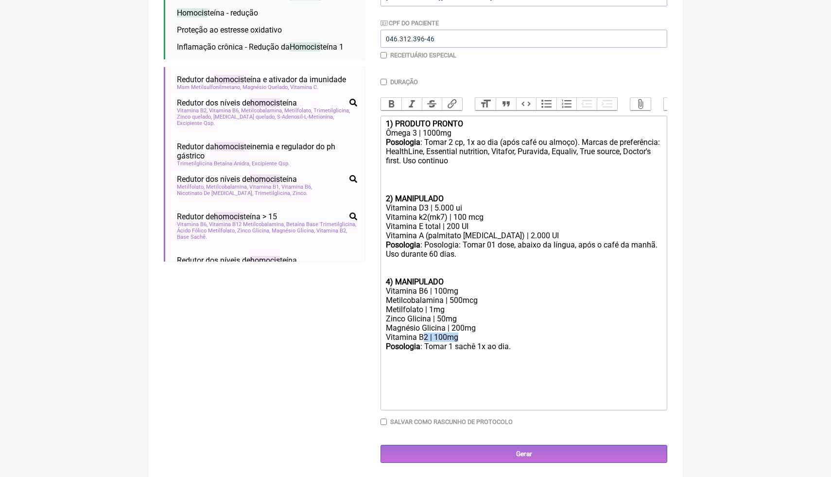
drag, startPoint x: 467, startPoint y: 338, endPoint x: 424, endPoint y: 332, distance: 44.2
click at [424, 332] on div "Vitamina B2 | 100mg" at bounding box center [524, 336] width 276 height 9
click at [405, 329] on div "Magnésio Glicina | 200mg" at bounding box center [524, 327] width 276 height 9
drag, startPoint x: 472, startPoint y: 337, endPoint x: 376, endPoint y: 328, distance: 96.2
click at [376, 328] on form "Buscar homocis Protocolos Formulas Medicamentos Industrializados Suplementos / …" at bounding box center [415, 178] width 503 height 569
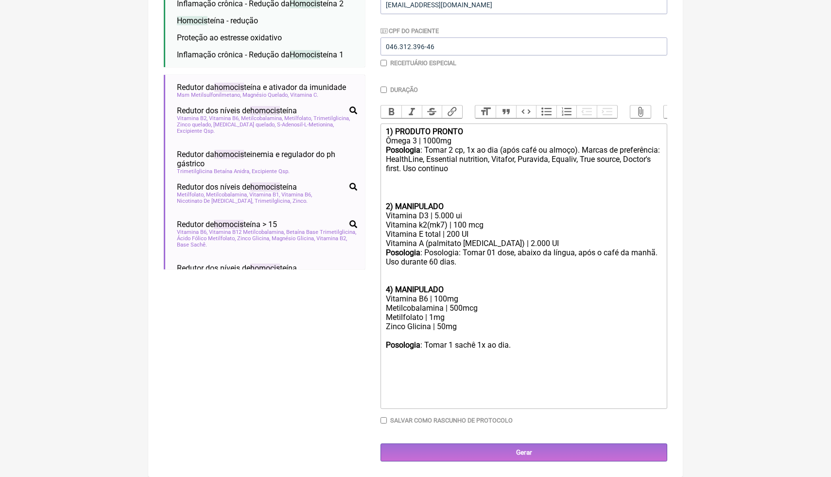
scroll to position [215, 0]
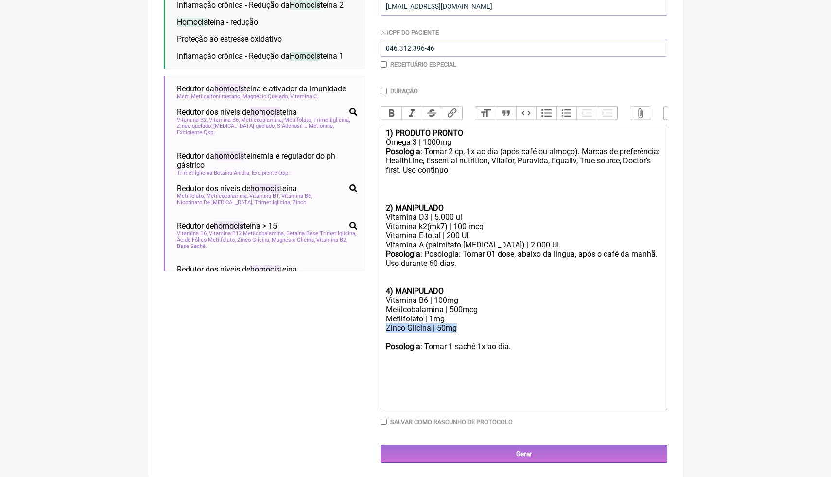
drag, startPoint x: 465, startPoint y: 332, endPoint x: 384, endPoint y: 328, distance: 80.8
click at [384, 328] on trix-editor "1) PRODUTO PRONTO Ômega 3 | 1000mg Posologia : Tomar 2 cp, 1x ao dia (após café…" at bounding box center [523, 267] width 287 height 285
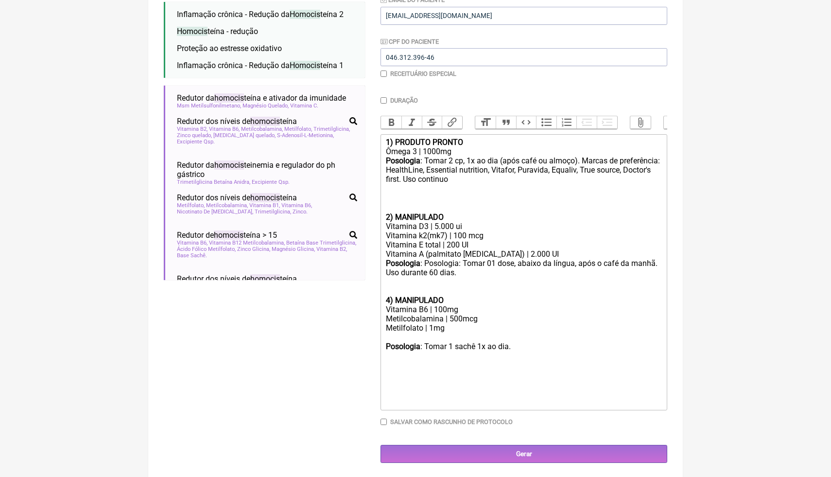
click at [393, 342] on strong "Posologia" at bounding box center [403, 346] width 35 height 9
click at [393, 338] on div at bounding box center [524, 336] width 276 height 9
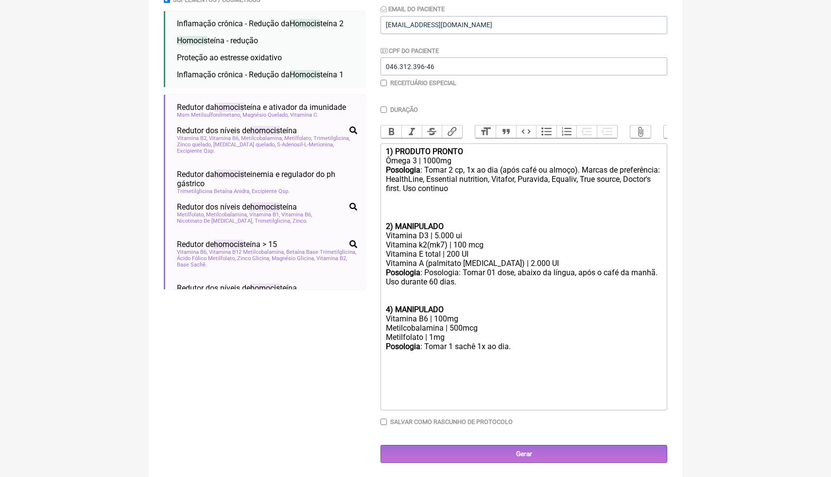
click at [477, 348] on div "Posologia : Tomar 1 sachê 1x ao dia." at bounding box center [524, 356] width 276 height 28
drag, startPoint x: 517, startPoint y: 346, endPoint x: 457, endPoint y: 345, distance: 59.3
click at [457, 345] on div "Posologia : Tomar 1 sachê 1x ao dia." at bounding box center [524, 356] width 276 height 28
click at [454, 327] on div "Metilcobalamina | 500mcg" at bounding box center [524, 327] width 276 height 9
click at [411, 296] on div "4) MANIPULADO" at bounding box center [524, 304] width 276 height 18
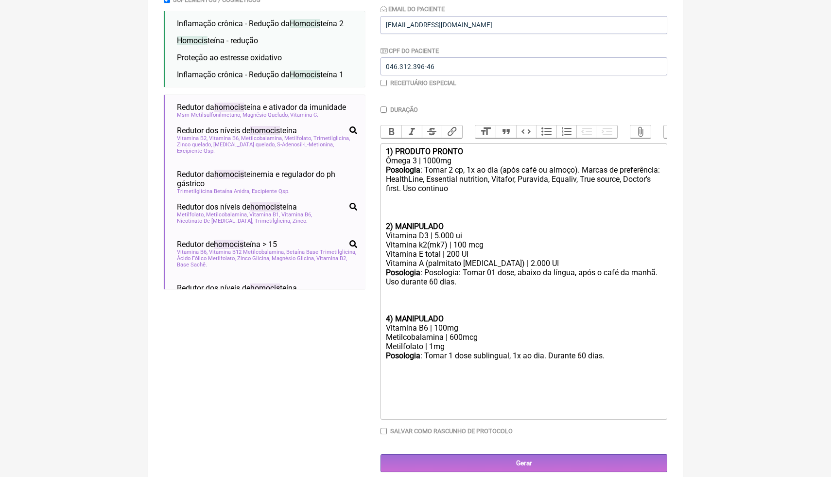
scroll to position [206, 0]
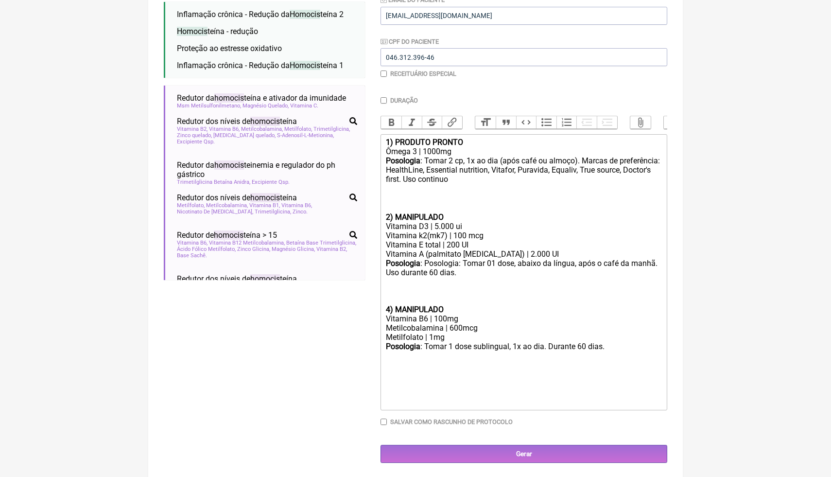
click at [459, 369] on div at bounding box center [524, 373] width 276 height 9
paste trix-editor "<lor><ipsumd>9) SITAMET CONSEC</adipis></eli><sed>Doeiu 8 | 4986te</inc><utl><e…"
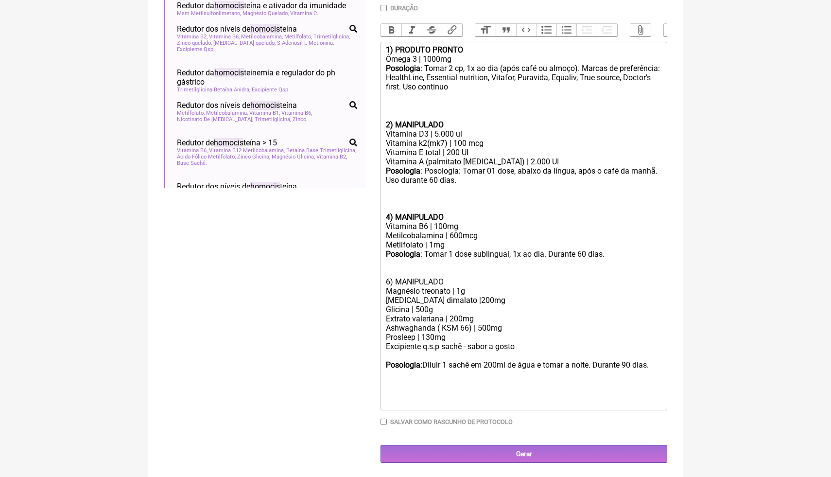
click at [391, 280] on div "6) MANIPULADO" at bounding box center [524, 281] width 276 height 9
click at [431, 311] on div "Glicina | 500g" at bounding box center [524, 309] width 276 height 9
drag, startPoint x: 445, startPoint y: 317, endPoint x: 414, endPoint y: 320, distance: 31.2
click at [414, 320] on div "Extrato valeriana | 200mg" at bounding box center [524, 318] width 276 height 9
click at [615, 254] on div "Posologia : Tomar 1 dose sublingual, 1x ao dia. Durante 60 dias." at bounding box center [524, 263] width 276 height 28
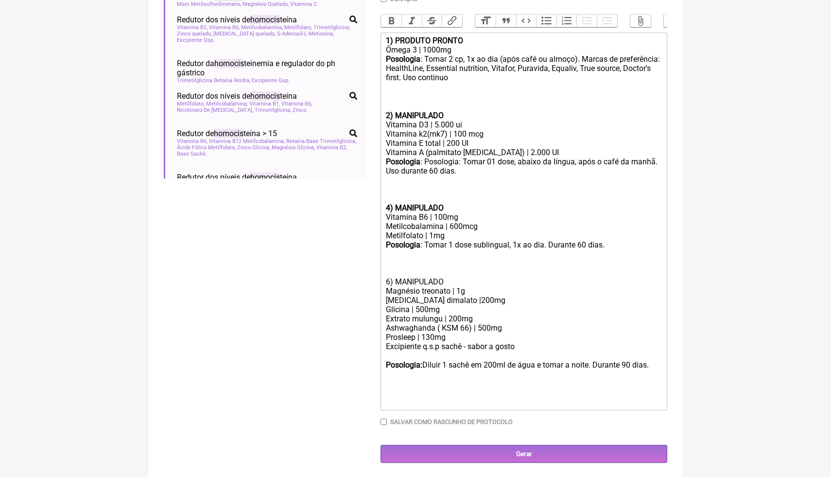
scroll to position [316, 0]
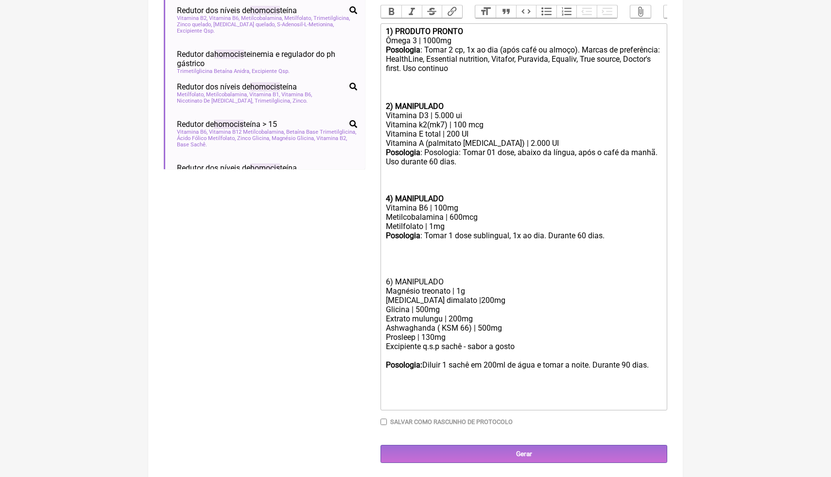
paste trix-editor "1) MANIPULADO</div><div>Pancreatina 4NF 30mg</div><div>Sais biliares (ox-bile) …"
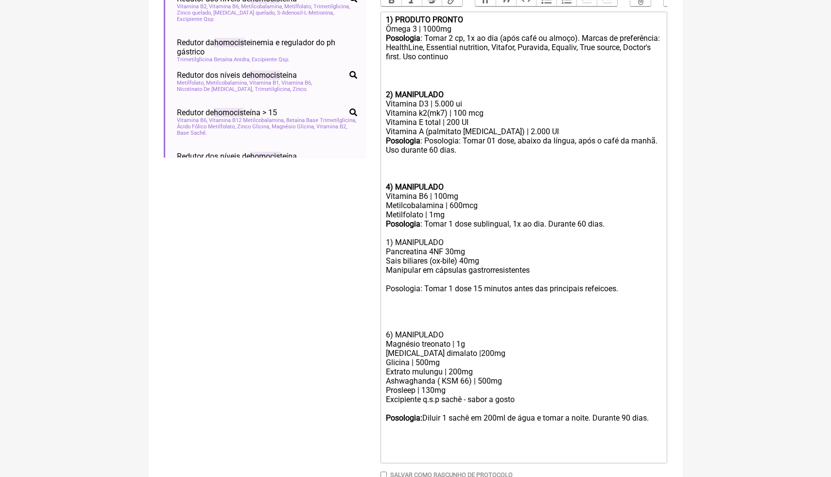
click at [384, 239] on trix-editor "1) PRODUTO PRONTO Ômega 3 | 1000mg Posologia : Tomar 2 cp, 1x ao dia (após café…" at bounding box center [523, 237] width 287 height 451
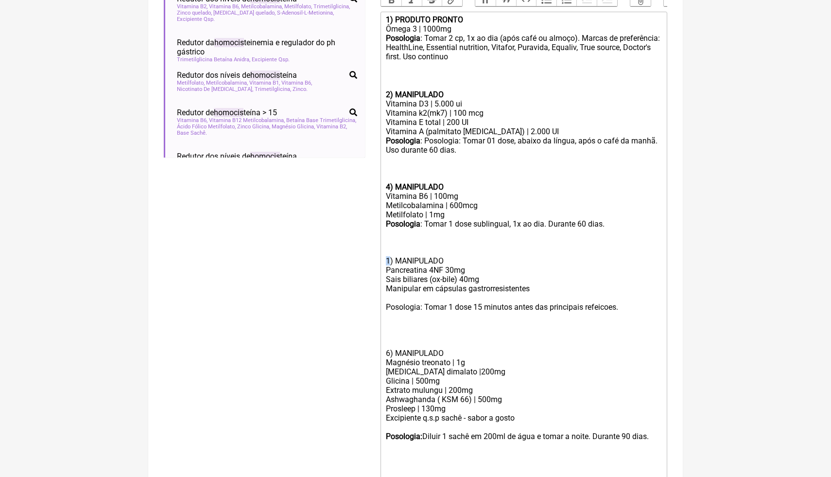
drag, startPoint x: 389, startPoint y: 260, endPoint x: 383, endPoint y: 260, distance: 6.3
click at [383, 260] on trix-editor "1) PRODUTO PRONTO Ômega 3 | 1000mg Posologia : Tomar 2 cp, 1x ao dia (após café…" at bounding box center [523, 247] width 287 height 470
click at [462, 260] on div "Posologia : Tomar 1 dose sublingual, 1x ao dia. Durante 60 dias. 5) MANIPULADO" at bounding box center [524, 242] width 276 height 46
drag, startPoint x: 389, startPoint y: 185, endPoint x: 383, endPoint y: 186, distance: 5.9
click at [383, 186] on trix-editor "1) PRODUTO PRONTO Ômega 3 | 1000mg Posologia : Tomar 2 cp, 1x ao dia (após café…" at bounding box center [523, 247] width 287 height 470
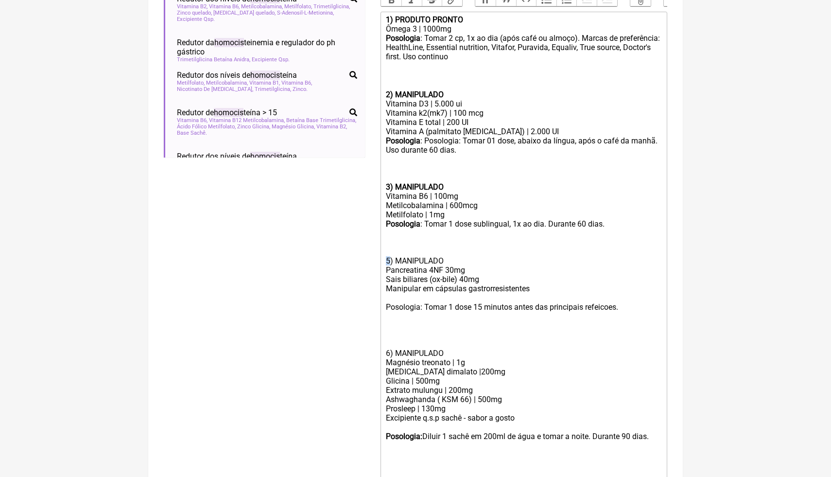
click at [386, 260] on div "Posologia : Tomar 1 dose sublingual, 1x ao dia. Durante 60 dias. 5) MANIPULADO" at bounding box center [524, 242] width 276 height 46
drag, startPoint x: 556, startPoint y: 288, endPoint x: 547, endPoint y: 288, distance: 9.2
click at [547, 288] on div "Manipular em cápsulas gastrorresistentes" at bounding box center [524, 288] width 276 height 9
drag, startPoint x: 484, startPoint y: 277, endPoint x: 385, endPoint y: 272, distance: 99.2
click at [385, 272] on trix-editor "1) PRODUTO PRONTO Ômega 3 | 1000mg Posologia : Tomar 2 cp, 1x ao dia (após café…" at bounding box center [523, 247] width 287 height 470
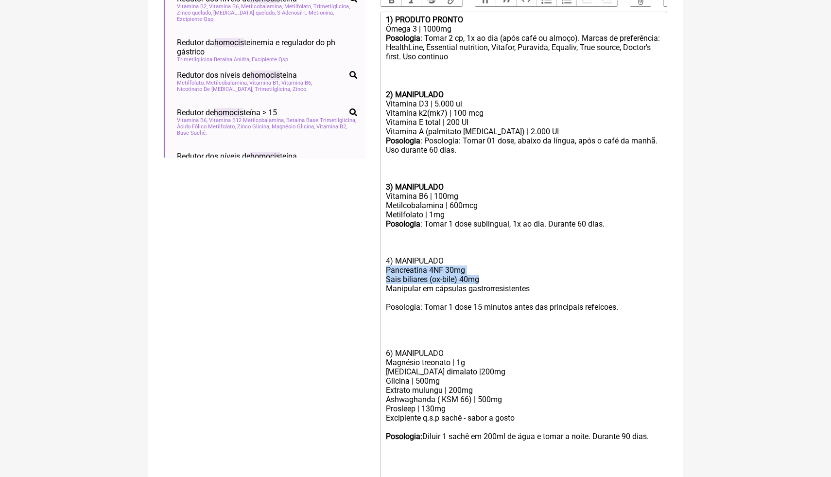
paste trix-editor "<lor><ipsumd>5) SITAMET CONSEC</adipis></eli><sed>Doeiu 7 | 5933te</inc><utl><e…"
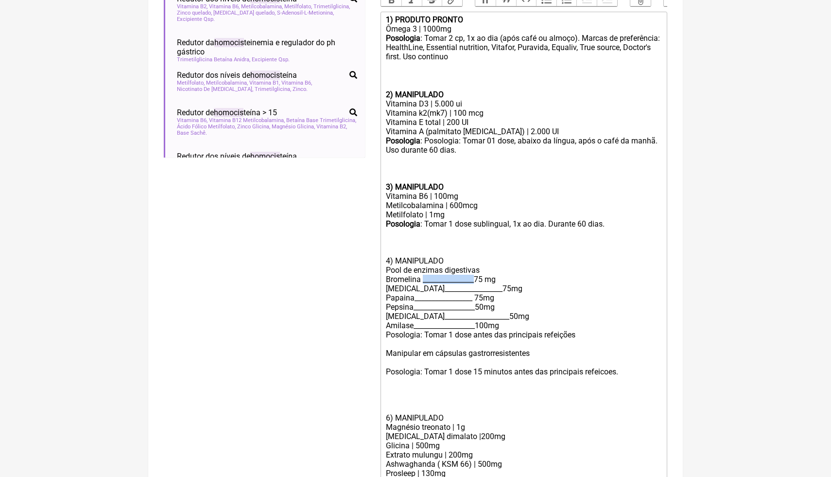
drag, startPoint x: 485, startPoint y: 279, endPoint x: 424, endPoint y: 279, distance: 61.2
click at [423, 278] on div "Bromelina _______________75 mg" at bounding box center [524, 279] width 276 height 9
drag, startPoint x: 486, startPoint y: 289, endPoint x: 419, endPoint y: 289, distance: 67.5
click at [418, 290] on div "[MEDICAL_DATA]_________________75mg" at bounding box center [524, 288] width 276 height 9
click at [417, 289] on div "[MEDICAL_DATA]| 75mg" at bounding box center [524, 288] width 276 height 9
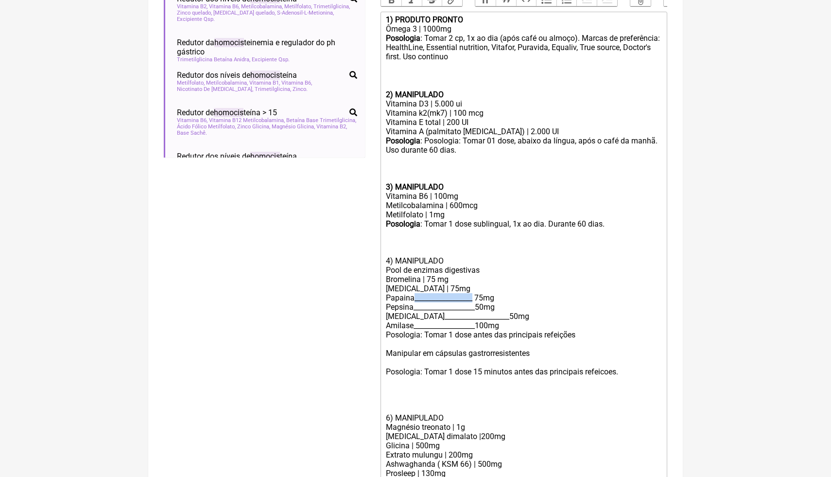
drag, startPoint x: 484, startPoint y: 298, endPoint x: 415, endPoint y: 298, distance: 69.5
click at [415, 298] on div "Papaina_________________ 75mg" at bounding box center [524, 297] width 276 height 9
drag, startPoint x: 414, startPoint y: 308, endPoint x: 487, endPoint y: 307, distance: 73.9
click at [487, 307] on div "Pepsina__________________50mg" at bounding box center [524, 306] width 276 height 9
click at [485, 315] on div "[MEDICAL_DATA]___________________50mg" at bounding box center [524, 315] width 276 height 9
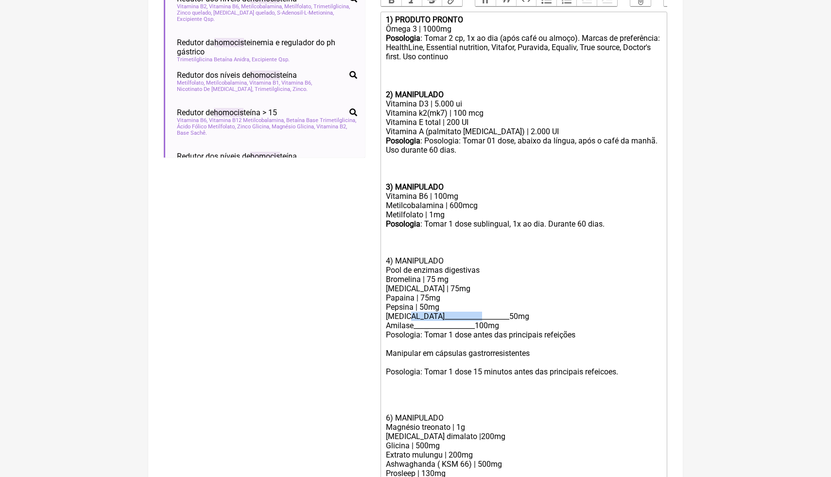
drag, startPoint x: 485, startPoint y: 316, endPoint x: 410, endPoint y: 317, distance: 75.3
click at [410, 317] on div "[MEDICAL_DATA]___________________50mg" at bounding box center [524, 315] width 276 height 9
drag, startPoint x: 487, startPoint y: 328, endPoint x: 417, endPoint y: 328, distance: 70.5
click at [416, 328] on div "Amilase__________________100mg" at bounding box center [524, 325] width 276 height 9
click at [490, 310] on div "Pepsina | 50mg" at bounding box center [524, 306] width 276 height 9
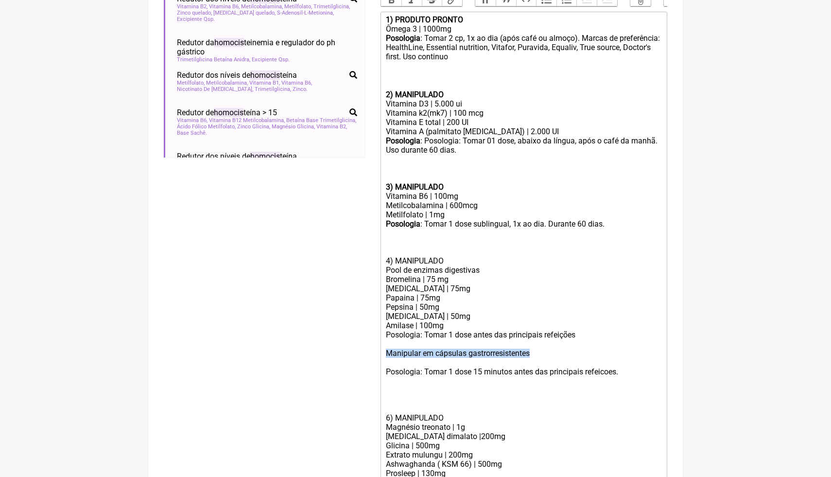
drag, startPoint x: 540, startPoint y: 354, endPoint x: 387, endPoint y: 352, distance: 153.6
click at [387, 352] on div "Manipular em cápsulas gastrorresistentes" at bounding box center [524, 352] width 276 height 9
copy div "Manipular em cápsulas gastrorresistentes"
drag, startPoint x: 587, startPoint y: 335, endPoint x: 381, endPoint y: 335, distance: 205.6
click at [381, 335] on trix-editor "1) PRODUTO PRONTO Ômega 3 | 1000mg Posologia : Tomar 2 cp, 1x ao dia (após café…" at bounding box center [523, 279] width 287 height 535
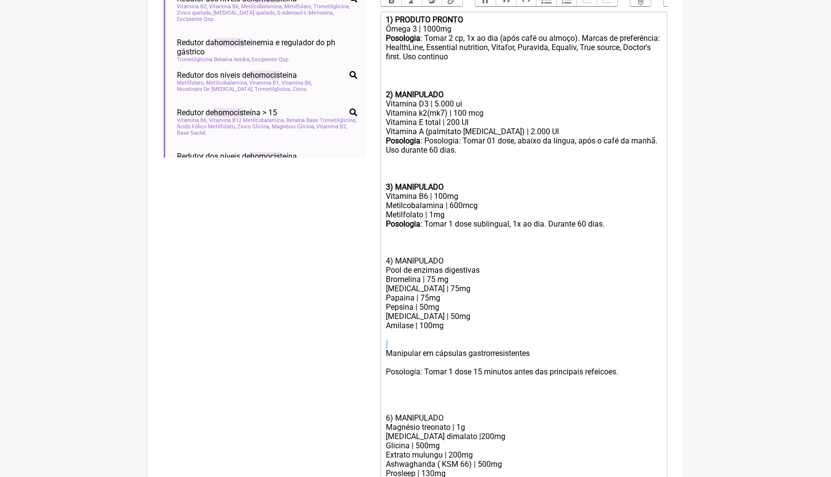
click at [386, 347] on trix-editor "1) PRODUTO PRONTO Ômega 3 | 1000mg Posologia : Tomar 2 cp, 1x ao dia (após café…" at bounding box center [523, 279] width 287 height 535
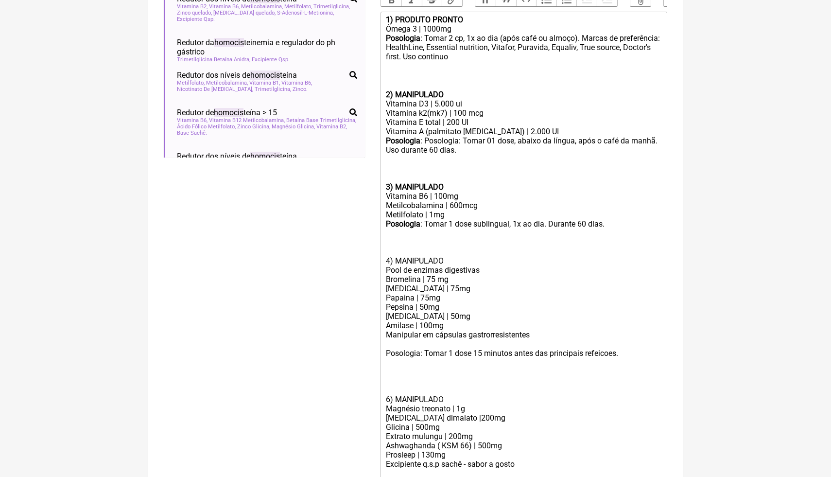
click at [471, 358] on div at bounding box center [524, 362] width 276 height 9
click at [633, 358] on div at bounding box center [524, 362] width 276 height 9
drag, startPoint x: 617, startPoint y: 221, endPoint x: 552, endPoint y: 220, distance: 64.6
click at [552, 220] on div "Posologia : Tomar 1 dose sublingual, 1x ao dia. Durante 60 dias. 4) MANIPULADO" at bounding box center [524, 242] width 276 height 46
copy div "Durante 60 dias."
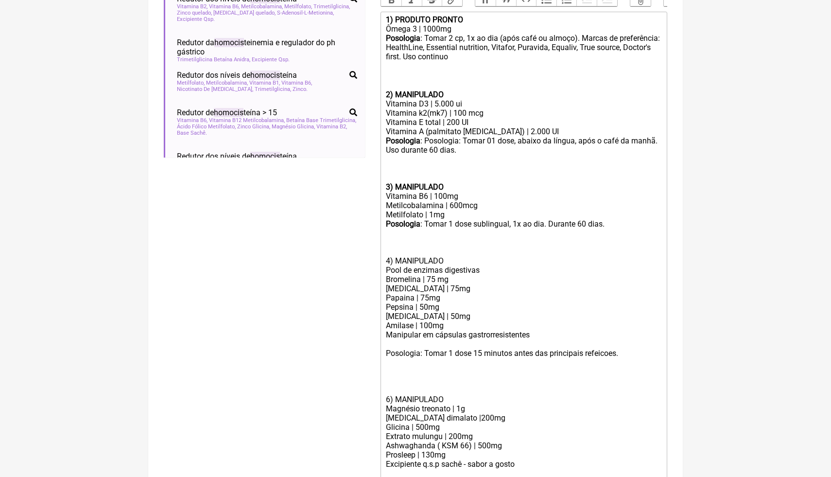
click at [638, 349] on div "Posologia: Tomar 1 dose 15 minutos antes das principais refeicoes." at bounding box center [524, 352] width 276 height 9
paste trix-editor "Durante 60 dias."
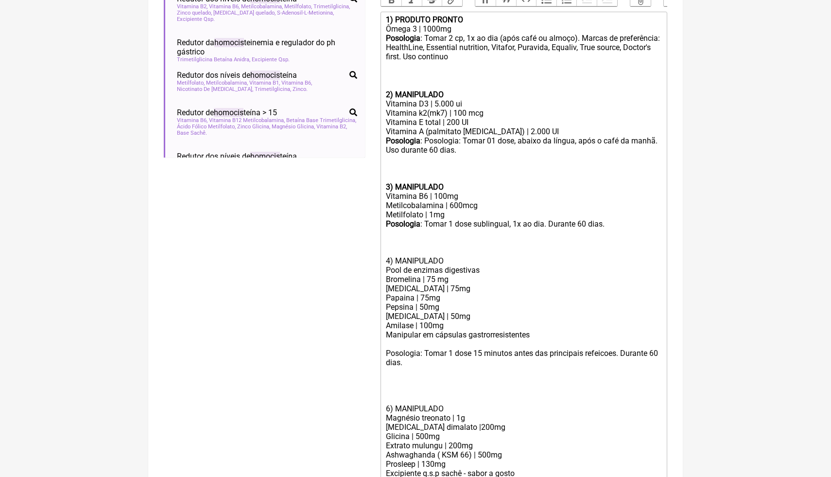
click at [564, 385] on div at bounding box center [524, 390] width 276 height 28
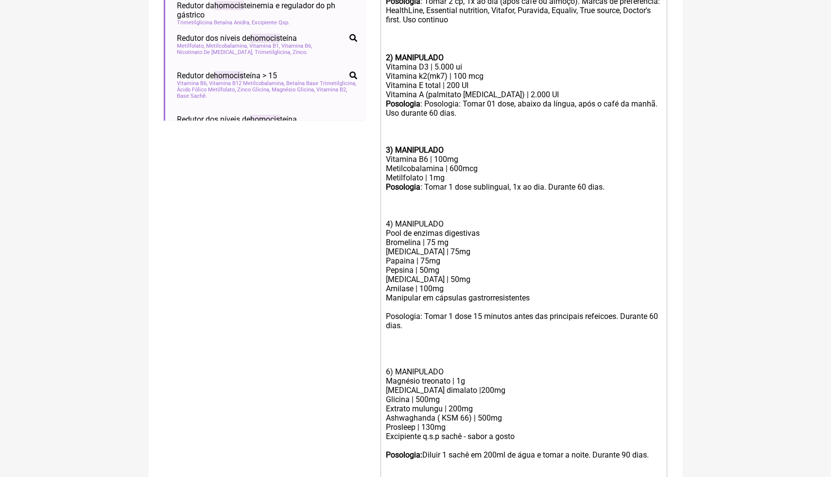
scroll to position [383, 0]
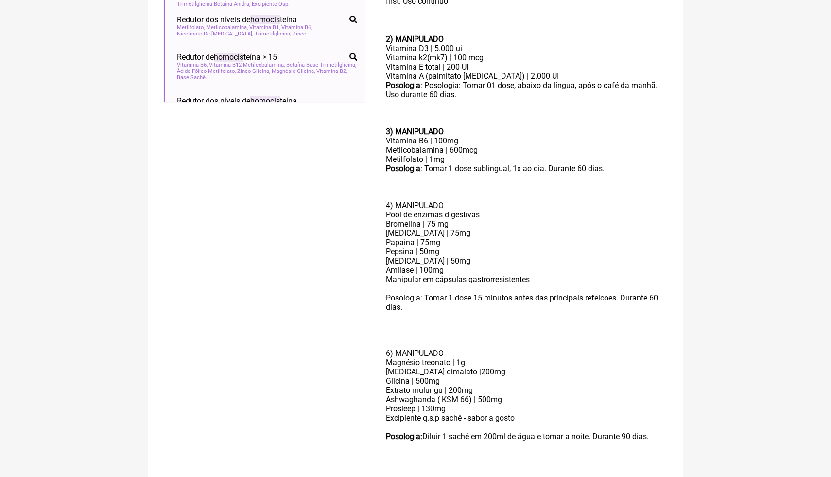
click at [392, 339] on div at bounding box center [524, 335] width 276 height 28
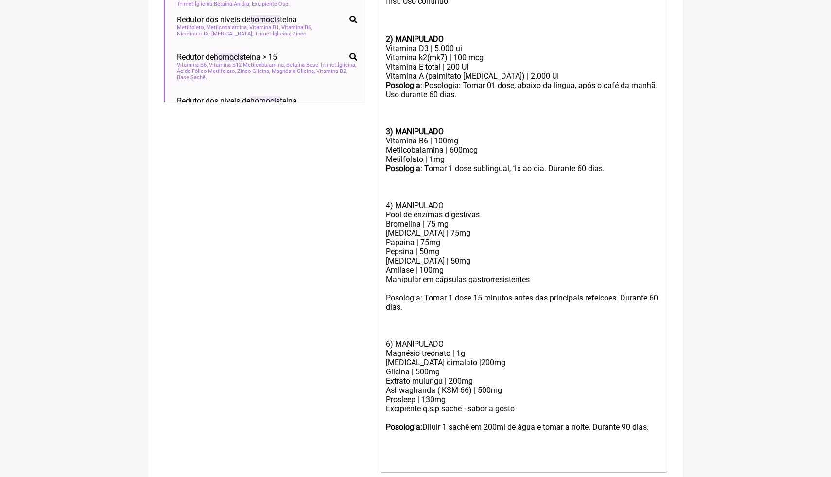
click at [423, 336] on div at bounding box center [524, 330] width 276 height 18
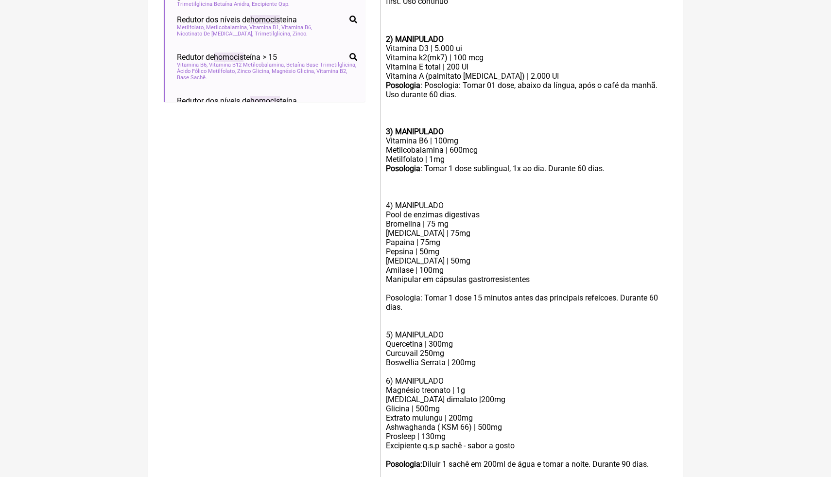
click at [448, 437] on div "Prosleep | 130mg" at bounding box center [524, 436] width 276 height 9
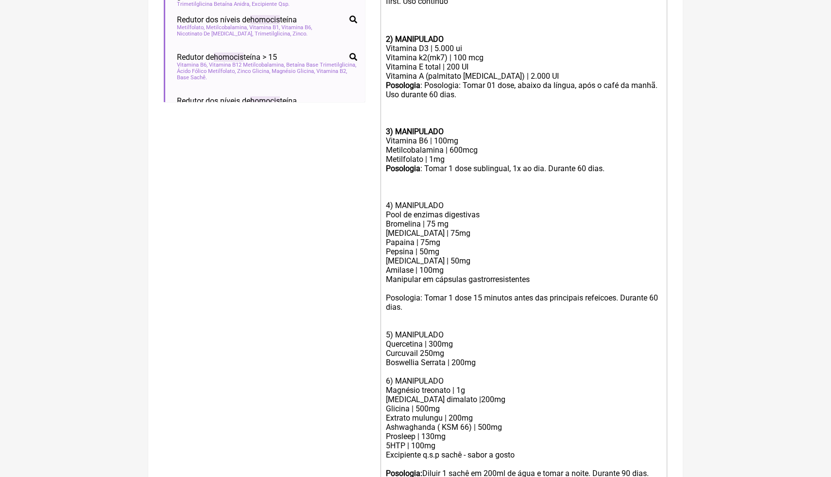
click at [450, 435] on div "Prosleep | 130mg 5HTP | 100mg" at bounding box center [524, 441] width 276 height 18
click at [389, 443] on div "Prosleep | 130mg Ltheanina | 5HTP | 100mg" at bounding box center [524, 446] width 276 height 28
click at [432, 448] on div "Prosleep | 130mg L- theanina | 5HTP | 100mg" at bounding box center [524, 446] width 276 height 28
click at [549, 442] on div "Prosleep | 130mg L- theanina | 200mg 5HTP | 100mg" at bounding box center [524, 446] width 276 height 28
click at [555, 458] on trix-editor "1) PRODUTO PRONTO Ômega 3 | 1000mg Posologia : Tomar 2 cp, 1x ao dia (após café…" at bounding box center [523, 241] width 287 height 571
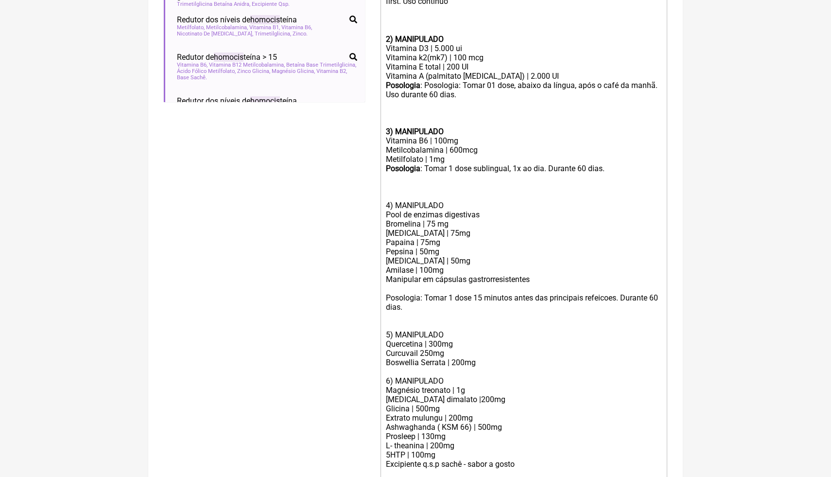
click at [559, 476] on div "Posologia: Diluir 1 sachê em 200ml de água e tomar a noite. Durante 90 dias." at bounding box center [524, 482] width 276 height 9
click at [488, 361] on div "5) MANIPULADO Quercetina | 300mg Curcuvail 250mg Boswellia Serrata | 200mg" at bounding box center [524, 348] width 276 height 55
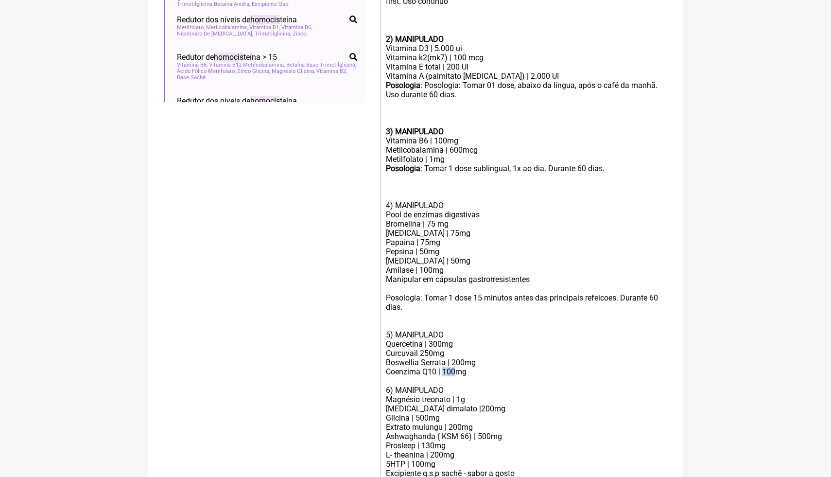
drag, startPoint x: 456, startPoint y: 372, endPoint x: 444, endPoint y: 372, distance: 11.7
click at [444, 372] on div "5) MANIPULADO Quercetina | 300mg Curcuvail 250mg Boswellia Serrata | 200mg Coen…" at bounding box center [524, 353] width 276 height 65
click at [478, 370] on div "5) MANIPULADO Quercetina | 300mg Curcuvail 250mg Boswellia Serrata | 200mg Coen…" at bounding box center [524, 353] width 276 height 65
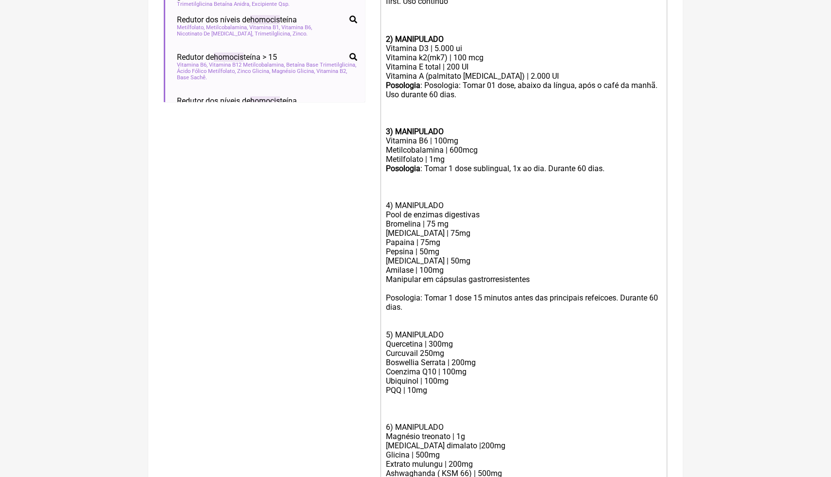
click at [415, 318] on div at bounding box center [524, 315] width 276 height 9
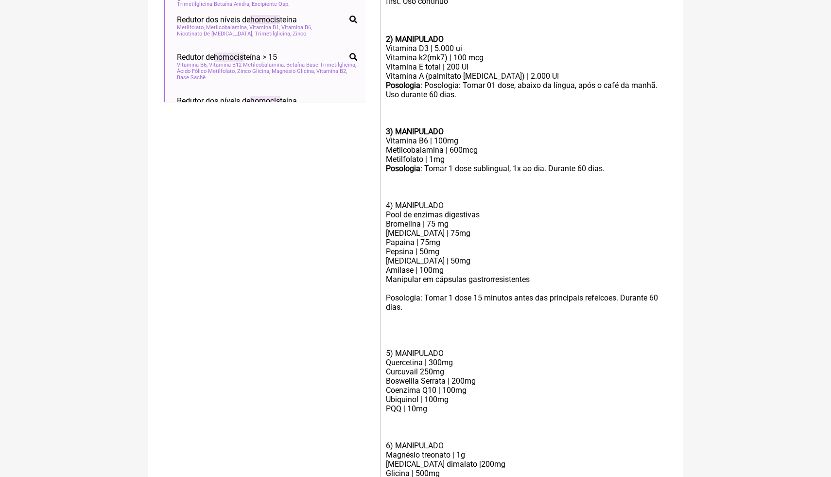
click at [584, 307] on div "Posologia: Tomar 1 dose 15 minutos antes das principais refeicoes. Durante 60 d…" at bounding box center [524, 302] width 276 height 18
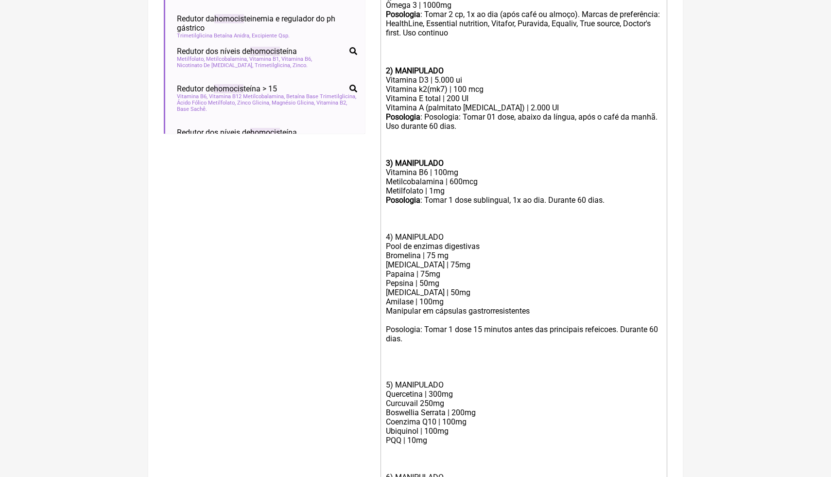
scroll to position [343, 0]
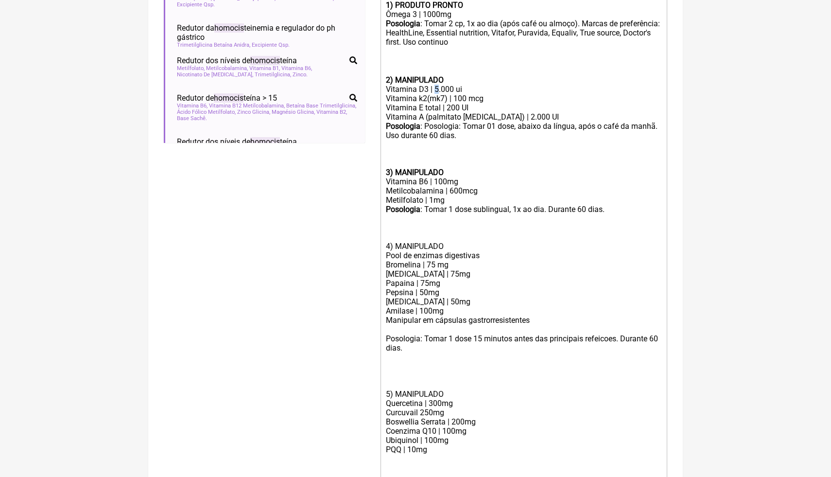
click at [436, 87] on div "Vitamina D3 | 5.000 ui" at bounding box center [524, 89] width 276 height 9
click at [401, 370] on div at bounding box center [524, 366] width 276 height 28
click at [470, 407] on div "5) MANIPULADO Quercetina | 300mg Curcuvail 250mg Boswellia Serrata | 200mg Coen…" at bounding box center [524, 431] width 276 height 102
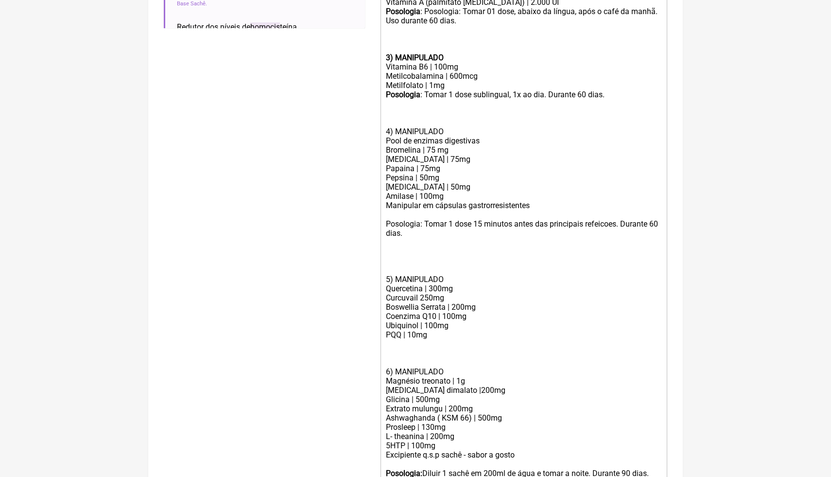
scroll to position [494, 0]
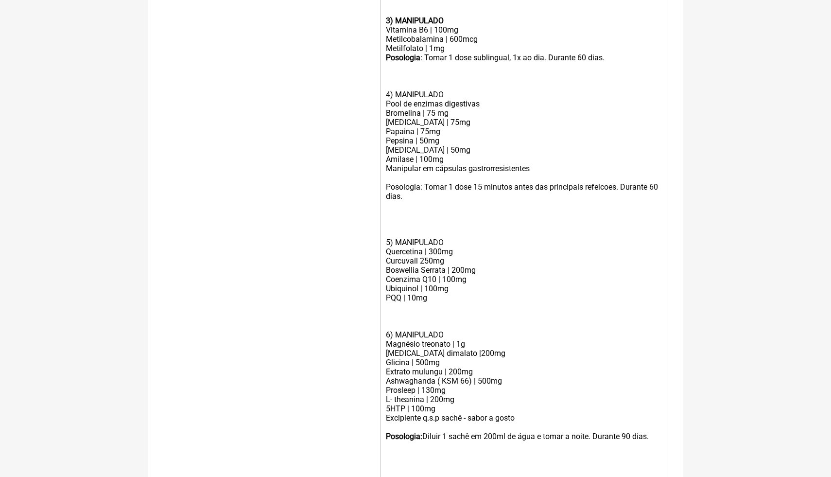
drag, startPoint x: 409, startPoint y: 198, endPoint x: 382, endPoint y: 184, distance: 30.2
click at [382, 183] on trix-editor "1) PRODUTO PRONTO Ômega 3 | 1000mg Posologia : Tomar 2 cp, 1x ao dia (após café…" at bounding box center [523, 163] width 287 height 636
copy div "Posologia: Tomar 1 dose 15 minutos antes das principais refeicoes. Durante 60 d…"
click at [391, 313] on div "5) MANIPULADO Quercetina | 300mg Curcuvail 250mg Boswellia Serrata | 200mg Coen…" at bounding box center [524, 279] width 276 height 102
paste trix-editor "Posologia: Tomar 1 dose 15 minutos antes das principais refeicoes. Durante 60 d…"
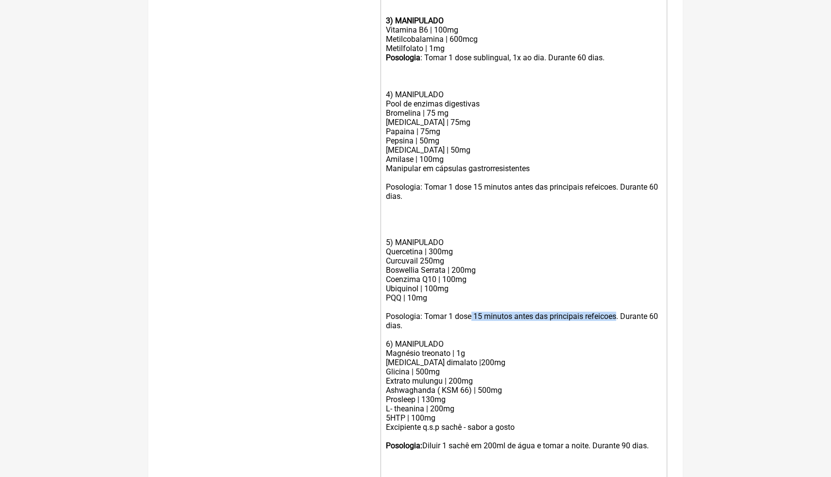
drag, startPoint x: 617, startPoint y: 316, endPoint x: 472, endPoint y: 315, distance: 144.8
click at [472, 315] on div "5) MANIPULADO Quercetina | 300mg Curcuvail 250mg Boswellia Serrata | 200mg Coen…" at bounding box center [524, 283] width 276 height 111
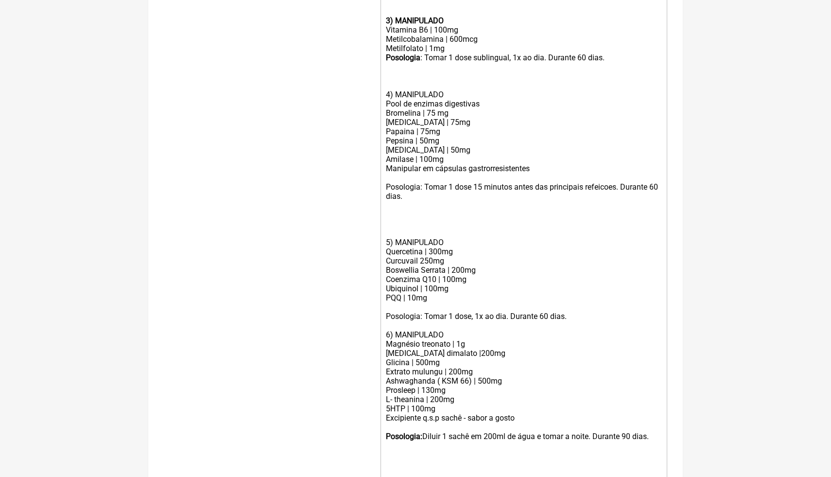
click at [537, 322] on div "5) MANIPULADO Quercetina | 300mg Curcuvail 250mg Boswellia Serrata | 200mg Coen…" at bounding box center [524, 279] width 276 height 102
click at [569, 316] on div "5) MANIPULADO Quercetina | 300mg Curcuvail 250mg Boswellia Serrata | 200mg Coen…" at bounding box center [524, 279] width 276 height 102
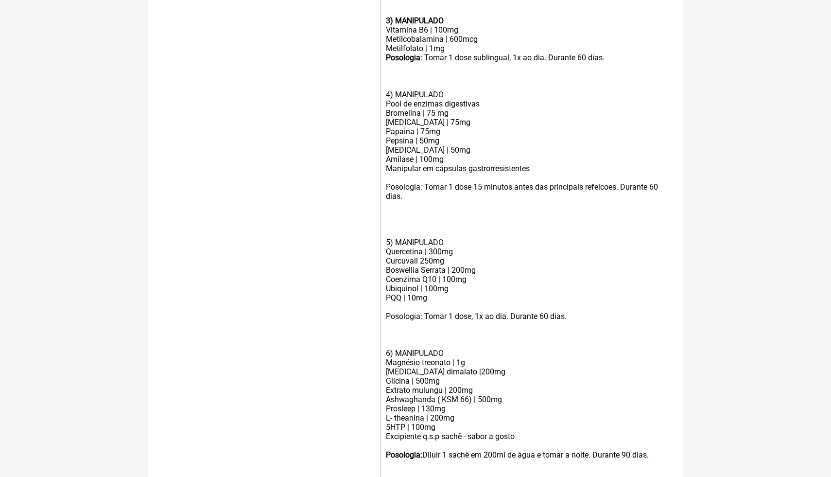
click at [470, 313] on div "5) MANIPULADO Quercetina | 300mg Curcuvail 250mg Boswellia Serrata | 200mg Coen…" at bounding box center [524, 288] width 276 height 120
click at [513, 327] on div "5) MANIPULADO Quercetina | 300mg Curcuvail 250mg Boswellia Serrata | 200mg Coen…" at bounding box center [524, 288] width 276 height 120
click at [424, 250] on div "5) MANIPULADO Quercetina | 300mg Curcuvail 250mg Boswellia Serrata | 200mg Coen…" at bounding box center [524, 288] width 276 height 120
paste trix-editor "fitossome"
click at [409, 221] on div at bounding box center [524, 215] width 276 height 28
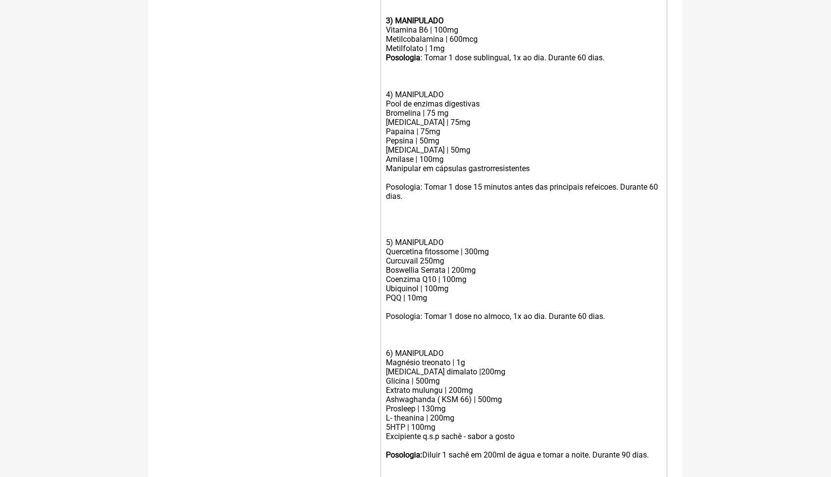
click at [451, 261] on div "5) MANIPULADO Quercetina fitossome | 300mg Curcuvail 250mg Boswellia Serrata | …" at bounding box center [524, 288] width 276 height 120
click at [421, 262] on div "5) MANIPULADO Quercetina fitossome | 300mg Curcuvail 250mg Boswellia Serrata | …" at bounding box center [524, 288] width 276 height 120
click at [460, 261] on div "5) MANIPULADO Quercetina fitossome | 300mg Curcuvail | 250mg Boswellia Serrata …" at bounding box center [524, 288] width 276 height 120
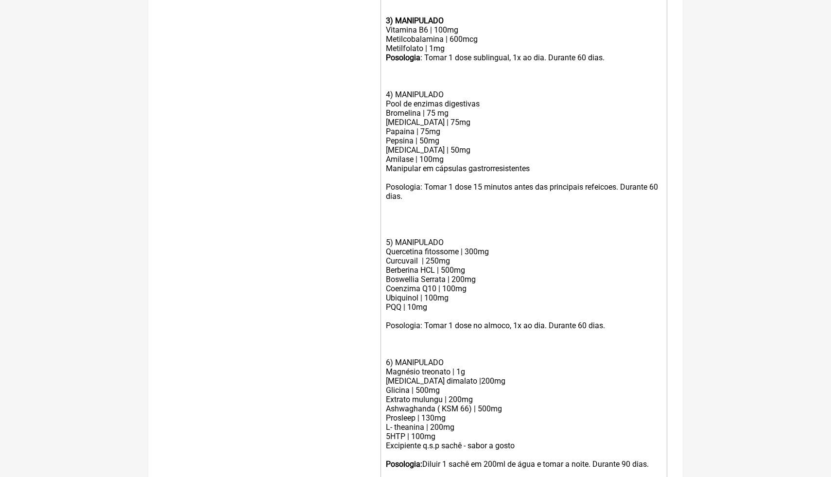
type trix-editor "<lor><ipsumd>2) SITAMET CONSEC</adipis></eli><sed>Doeiu 7 | 0268te</inc><utl><e…"
click at [581, 302] on div "5) MANIPULADO Quercetina fitossome | 300mg Curcuvail | 250mg Berberina HCL | 50…" at bounding box center [524, 292] width 276 height 129
click at [562, 359] on div "6) MANIPULADO" at bounding box center [524, 362] width 276 height 9
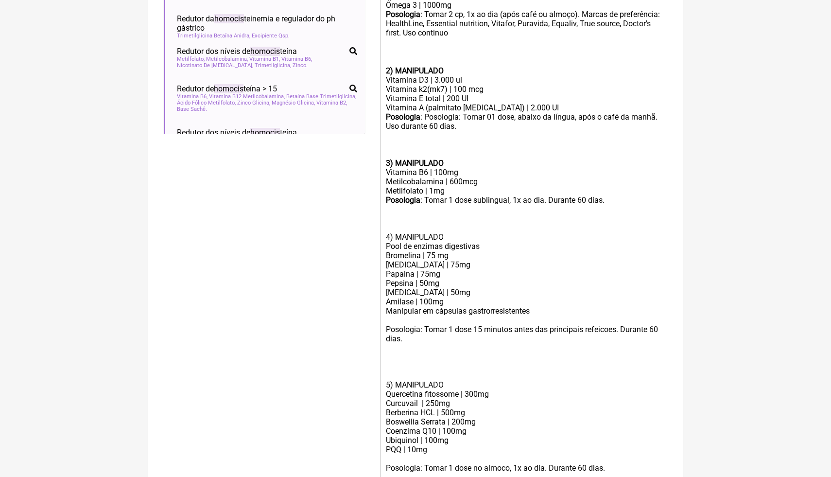
scroll to position [343, 0]
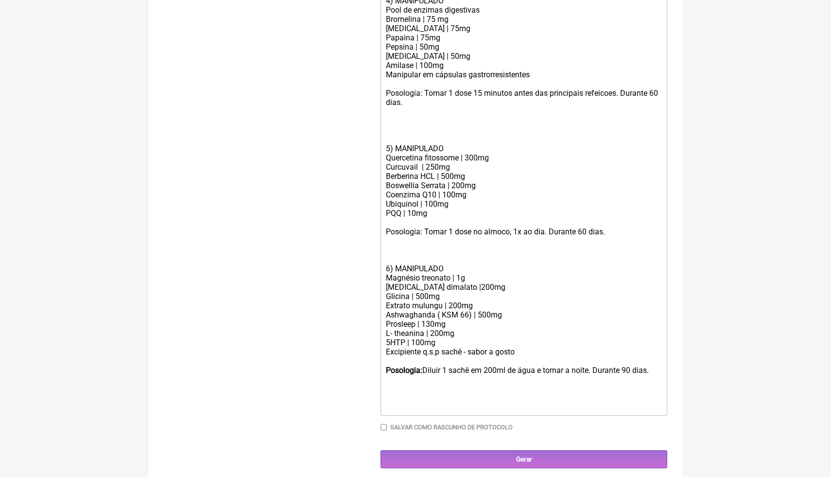
scroll to position [593, 0]
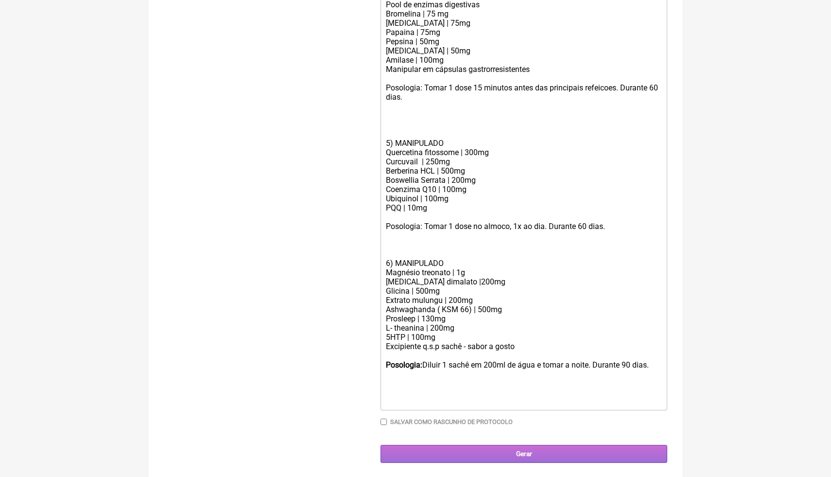
click at [494, 448] on input "Gerar" at bounding box center [523, 454] width 287 height 18
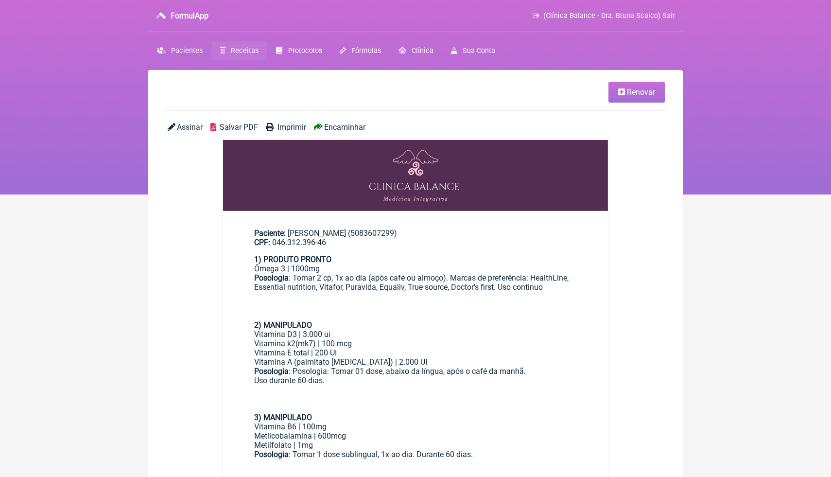
click at [712, 194] on html "FormulApp (Clínica Balance - Dra. Bruna Scalco) Sair Pacientes Receitas Protoco…" at bounding box center [415, 97] width 831 height 194
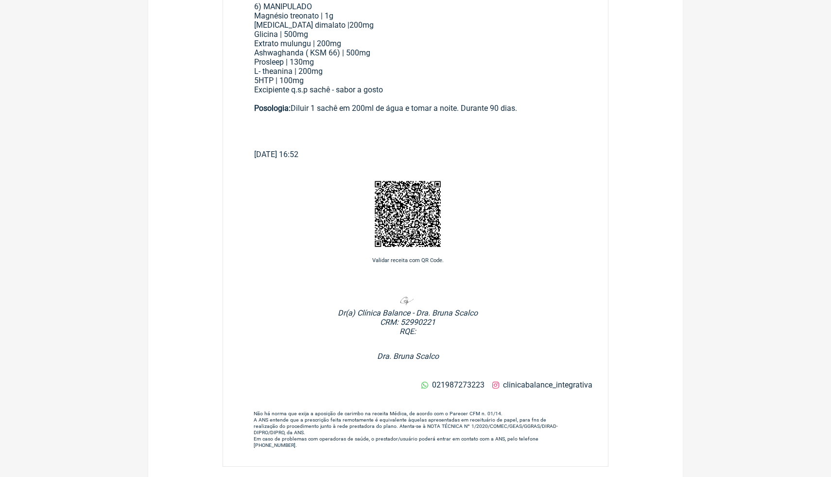
scroll to position [744, 0]
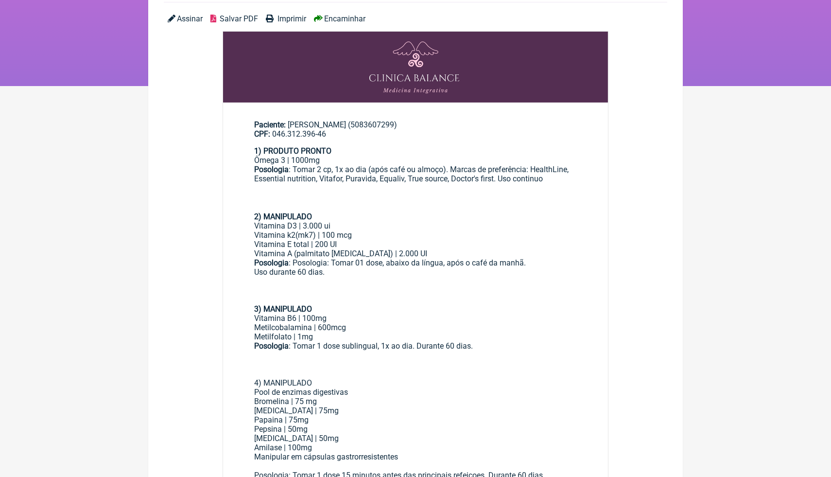
scroll to position [102, 0]
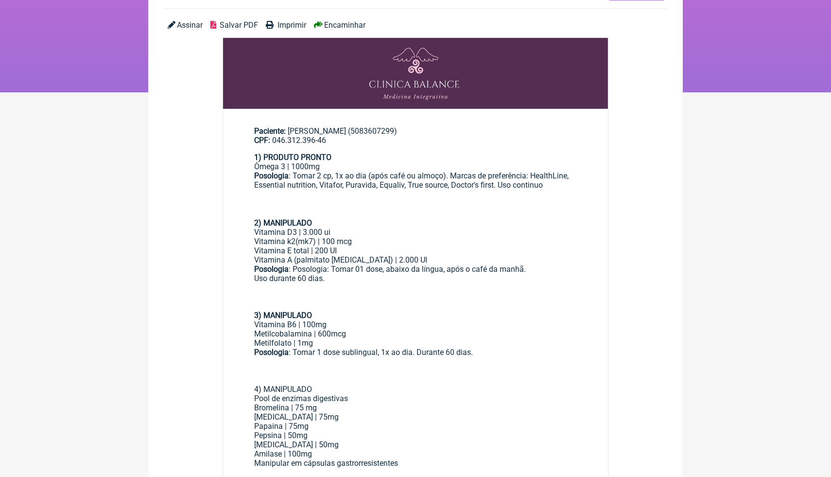
click at [242, 28] on span "Salvar PDF" at bounding box center [239, 24] width 38 height 9
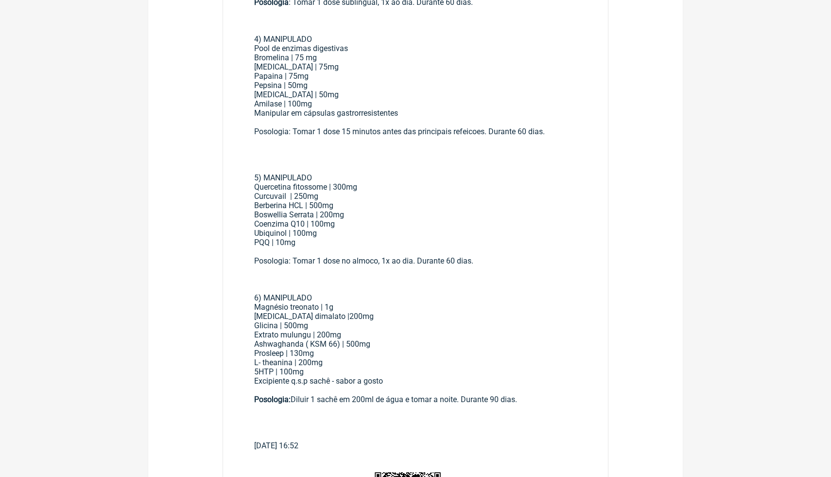
scroll to position [471, 0]
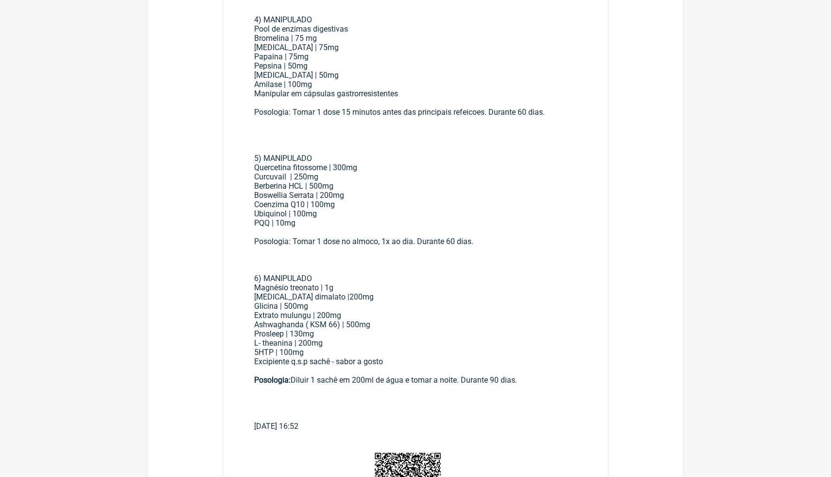
click at [449, 136] on div at bounding box center [415, 131] width 323 height 28
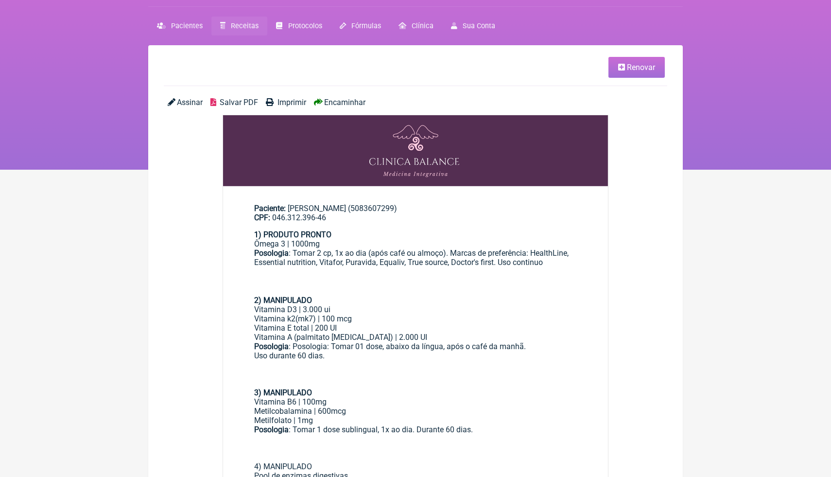
scroll to position [24, 0]
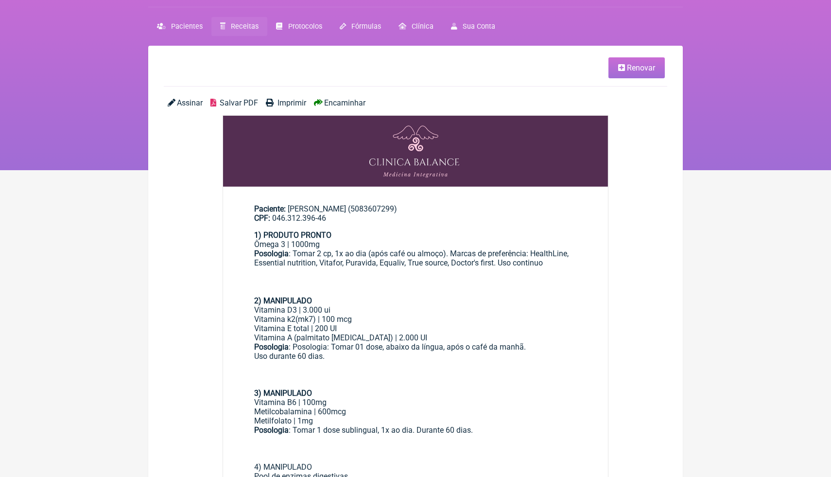
click at [234, 105] on span "Salvar PDF" at bounding box center [239, 102] width 38 height 9
